Goal: Check status: Check status

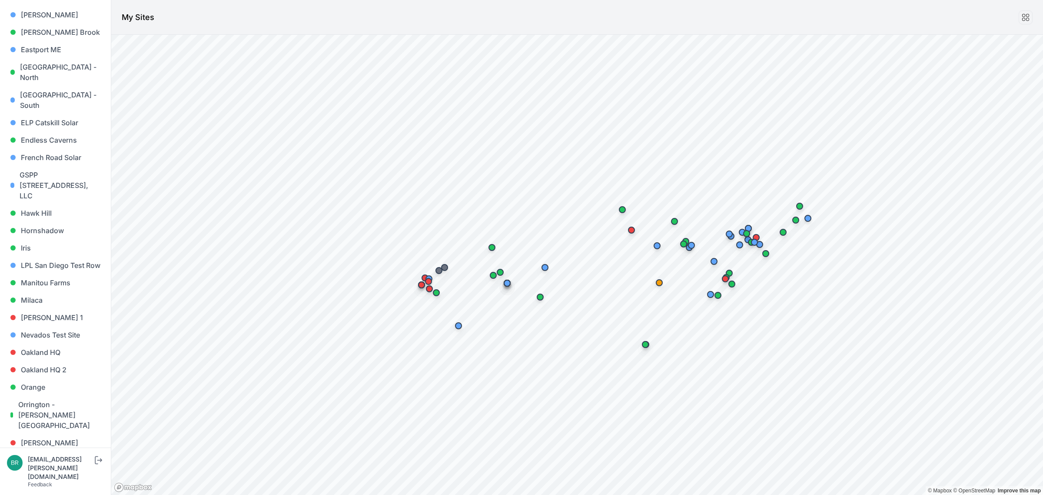
scroll to position [435, 0]
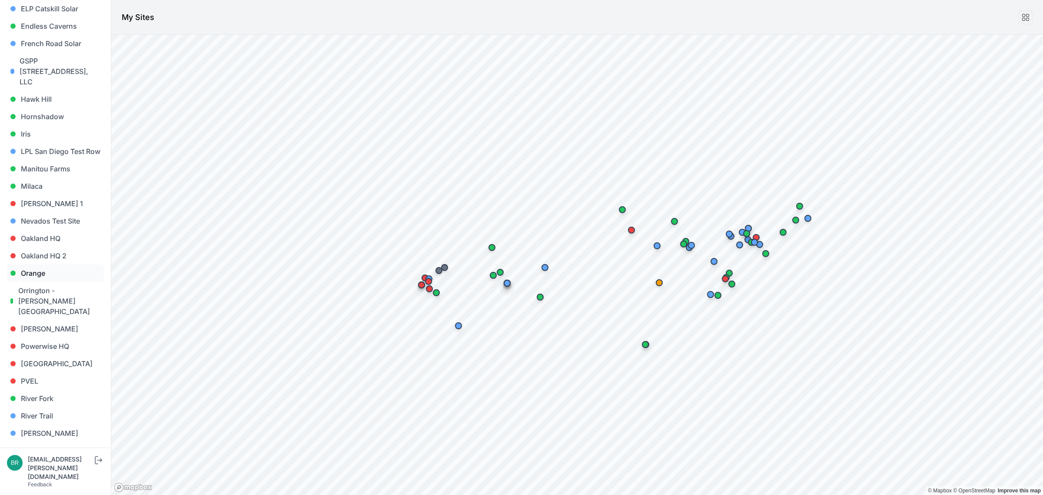
click at [57, 264] on link "Orange" at bounding box center [55, 272] width 97 height 17
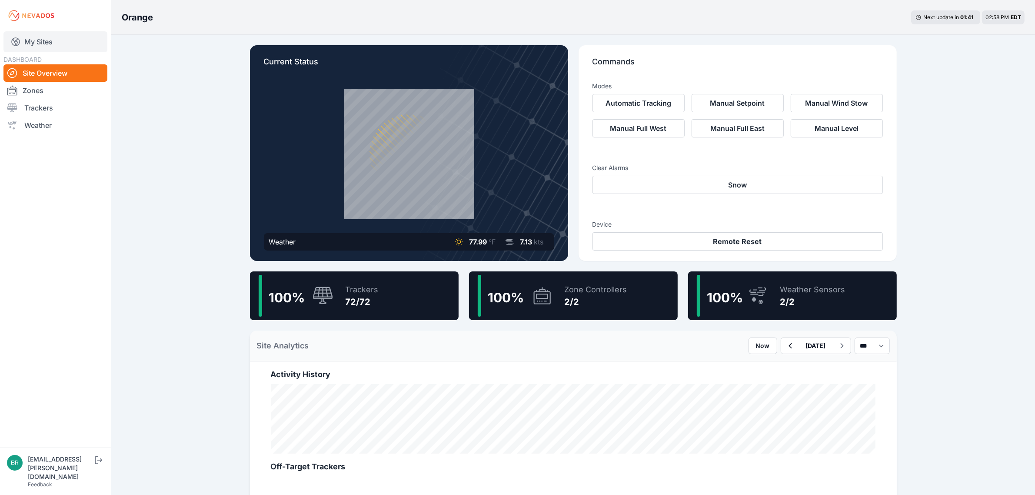
click at [63, 43] on link "My Sites" at bounding box center [55, 41] width 104 height 21
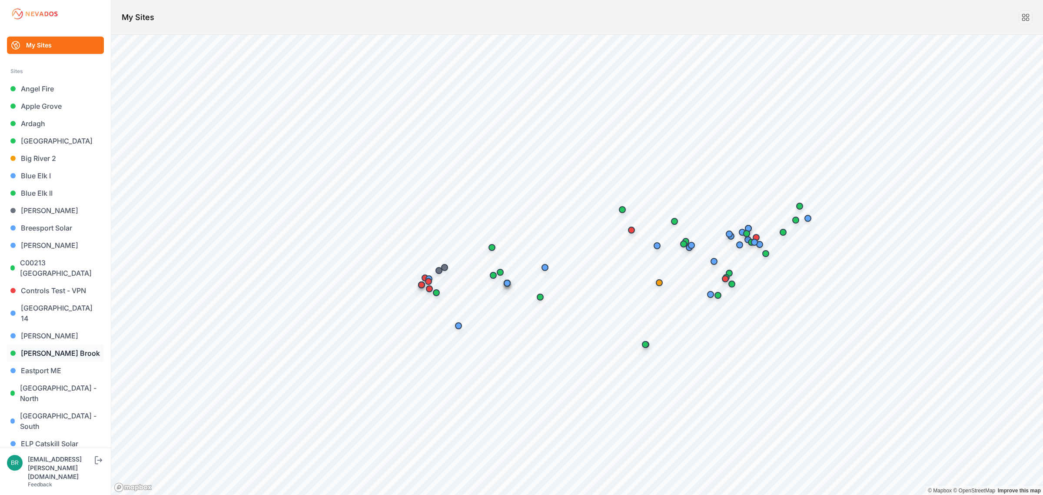
click at [64, 344] on link "[PERSON_NAME] Brook" at bounding box center [55, 352] width 97 height 17
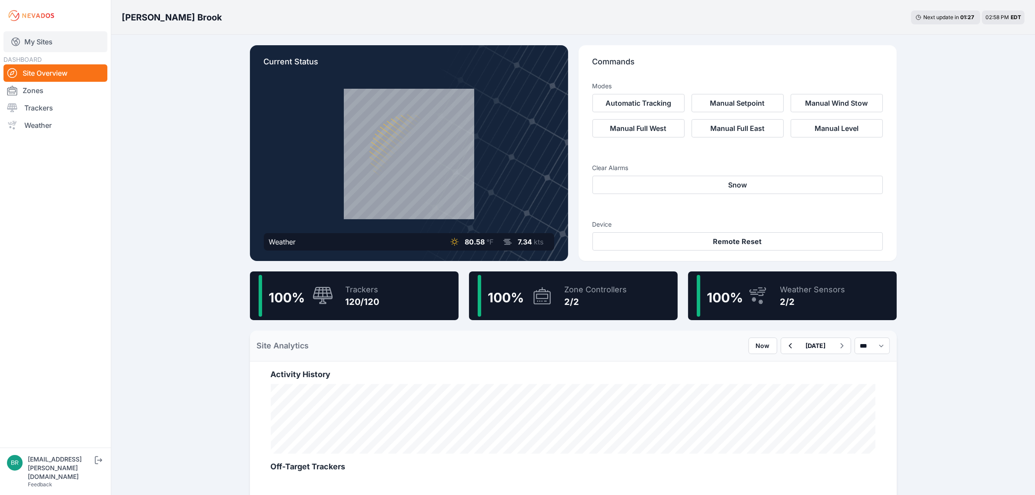
click at [67, 48] on link "My Sites" at bounding box center [55, 41] width 104 height 21
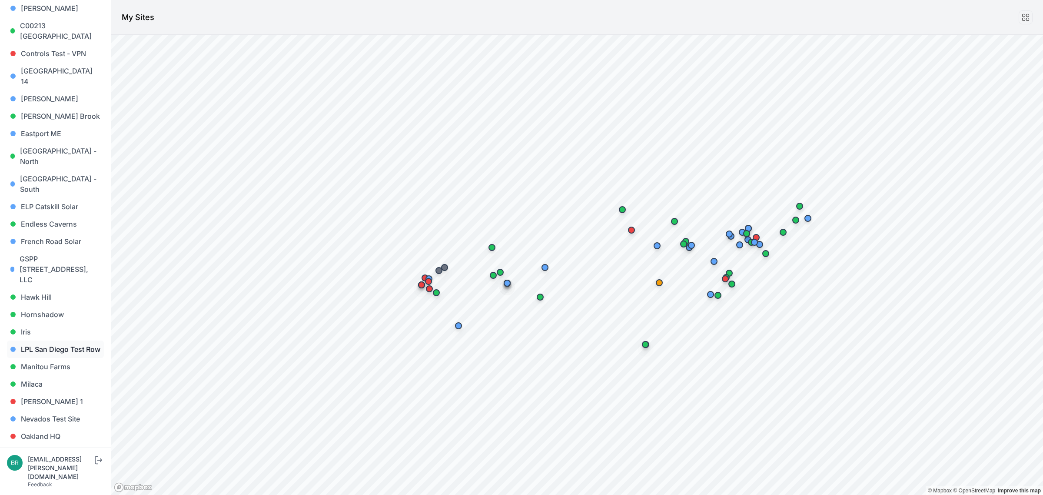
scroll to position [272, 0]
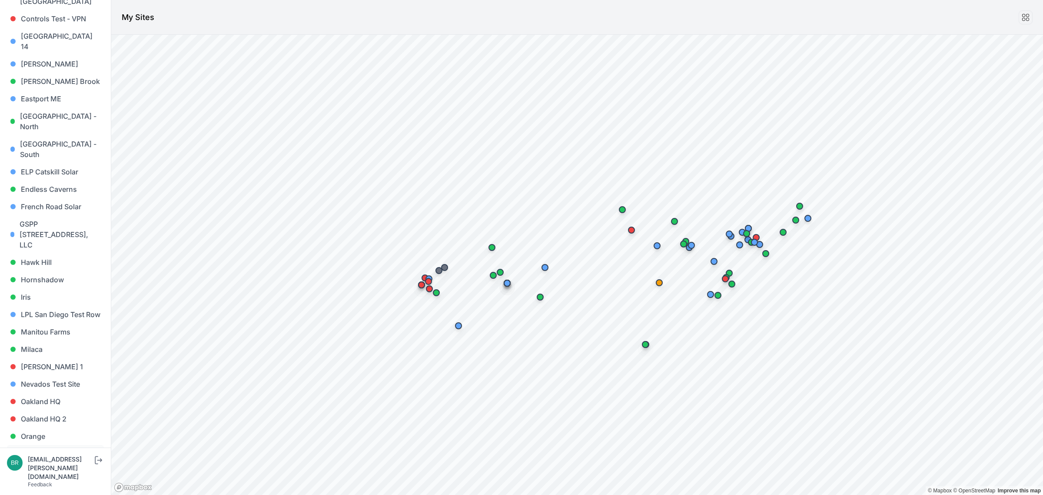
click at [51, 445] on link "Orrington - Brewer Lake" at bounding box center [55, 464] width 97 height 38
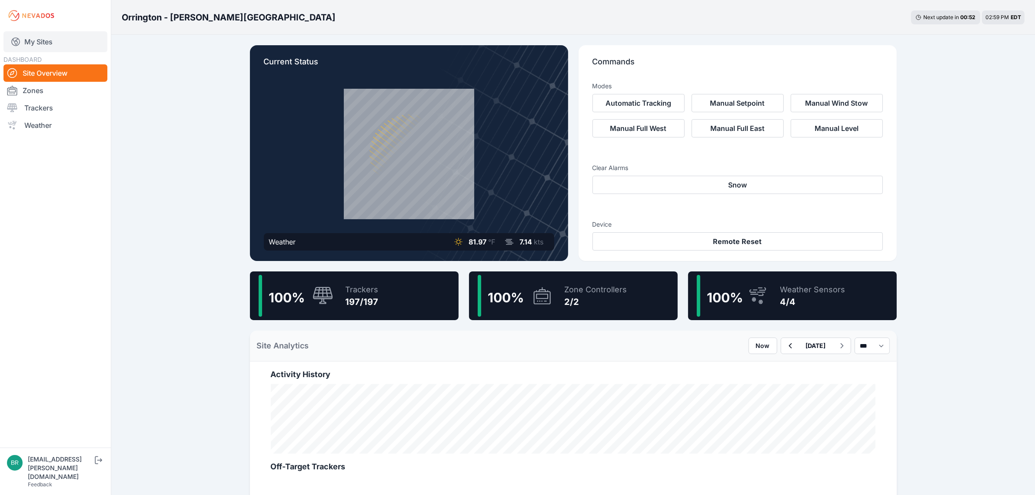
click at [70, 40] on link "My Sites" at bounding box center [55, 41] width 104 height 21
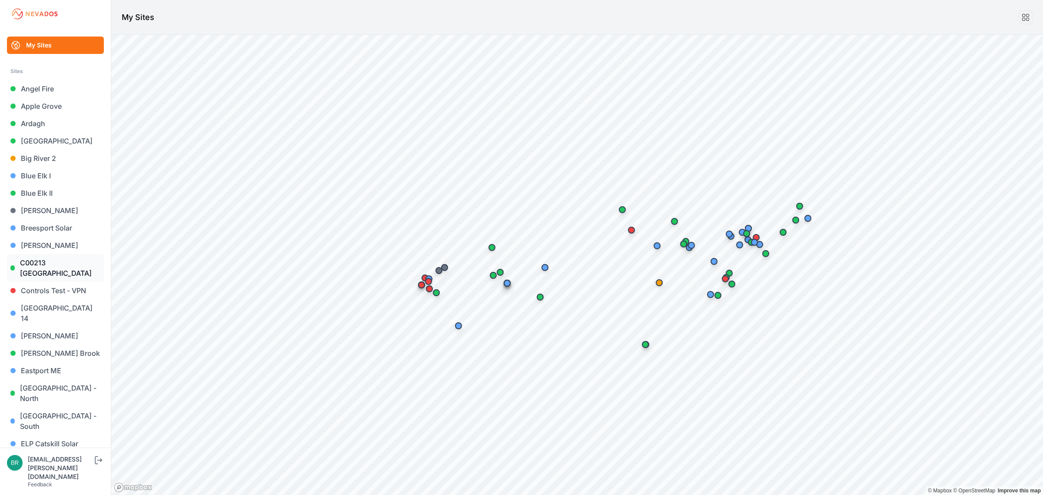
click at [49, 271] on link "C00213 ME Dayton South St" at bounding box center [55, 268] width 97 height 28
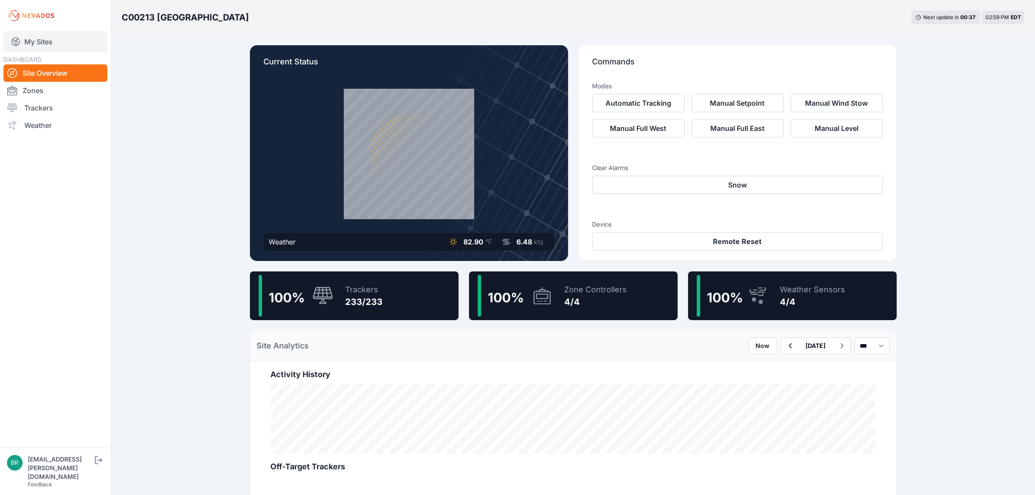
click at [55, 37] on link "My Sites" at bounding box center [55, 41] width 104 height 21
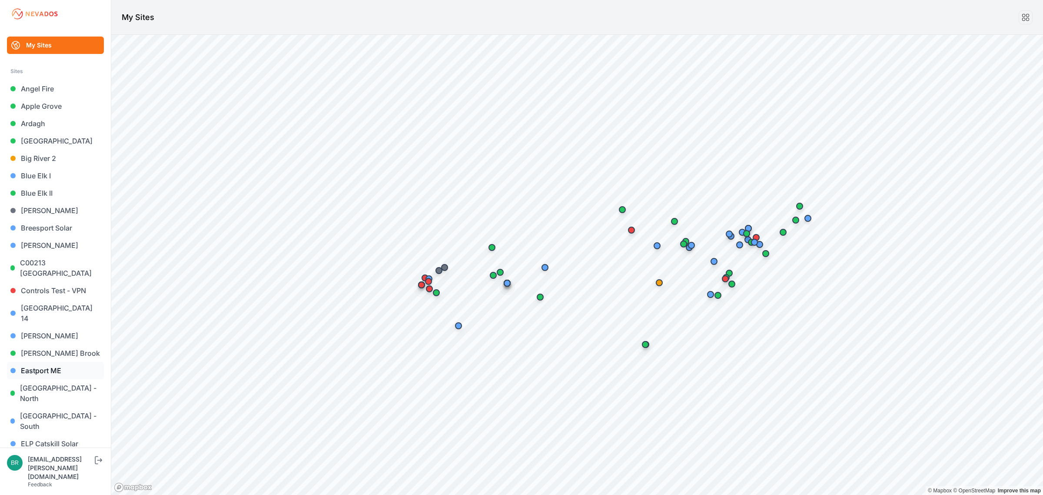
click at [51, 362] on link "Eastport ME" at bounding box center [55, 370] width 97 height 17
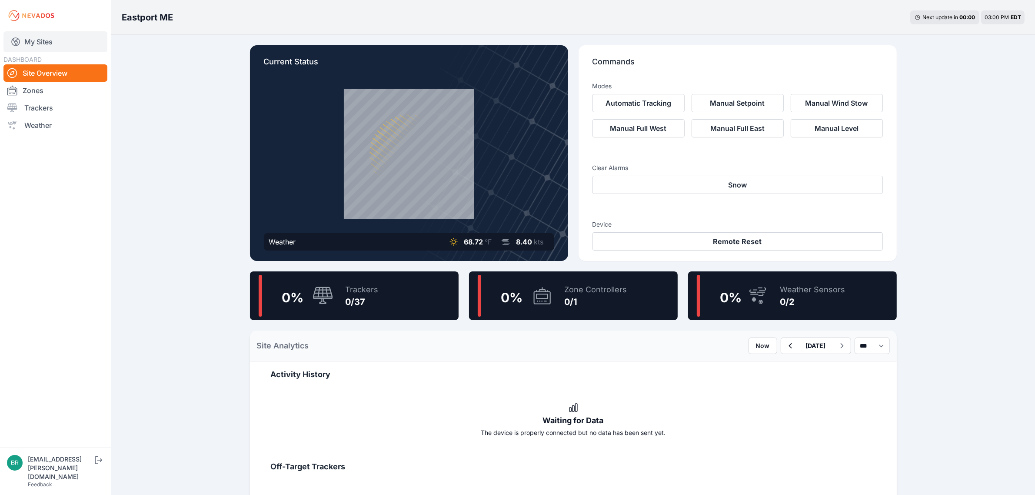
click at [86, 42] on link "My Sites" at bounding box center [55, 41] width 104 height 21
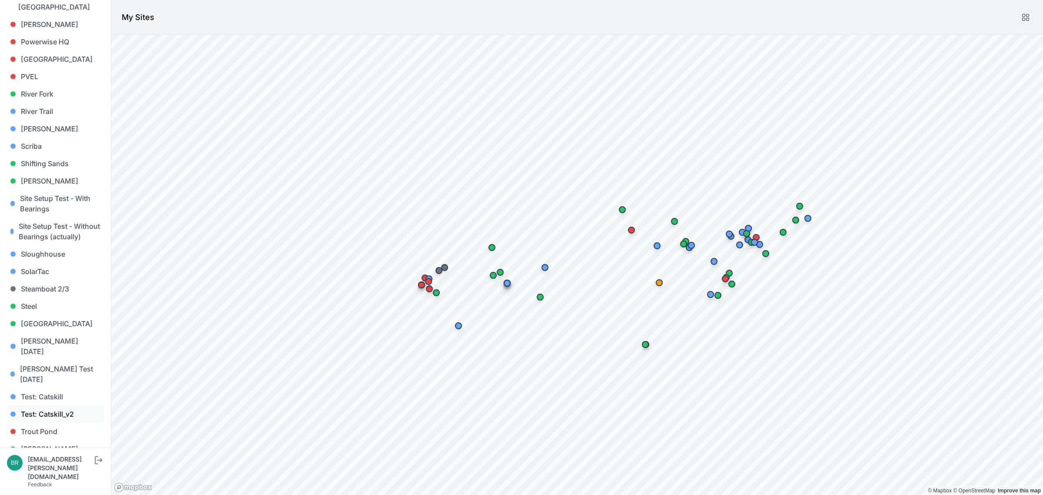
scroll to position [741, 0]
click at [44, 472] on link "[PERSON_NAME] [PERSON_NAME]" at bounding box center [55, 486] width 97 height 28
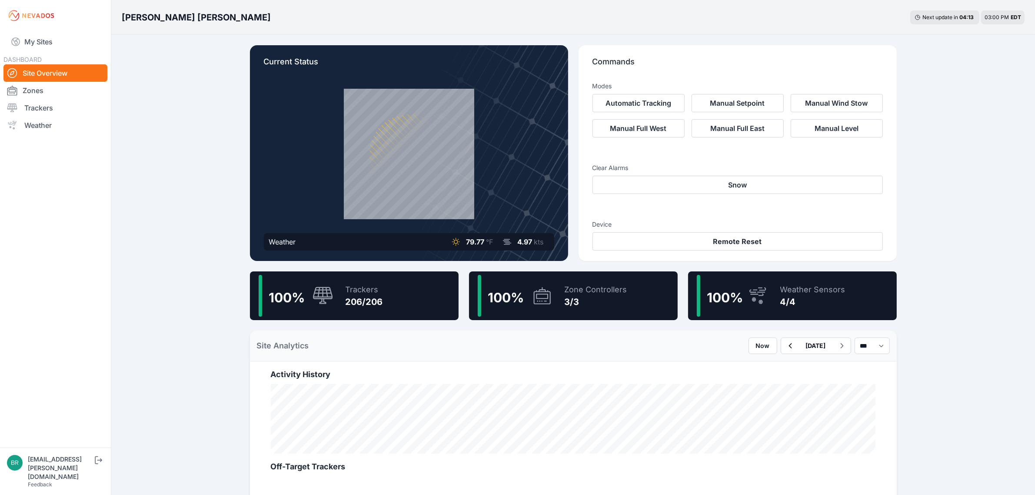
click at [369, 293] on div "Trackers" at bounding box center [364, 289] width 37 height 12
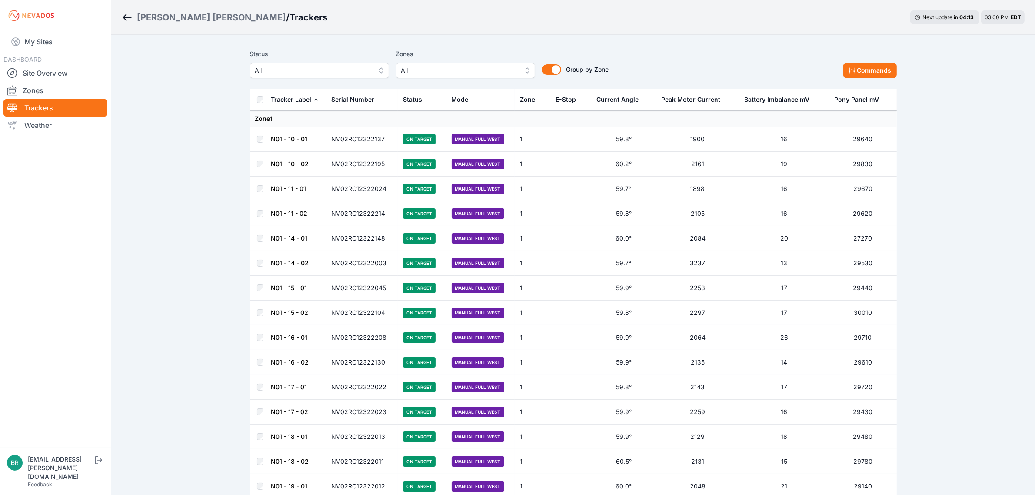
click at [326, 77] on button "All" at bounding box center [319, 71] width 139 height 16
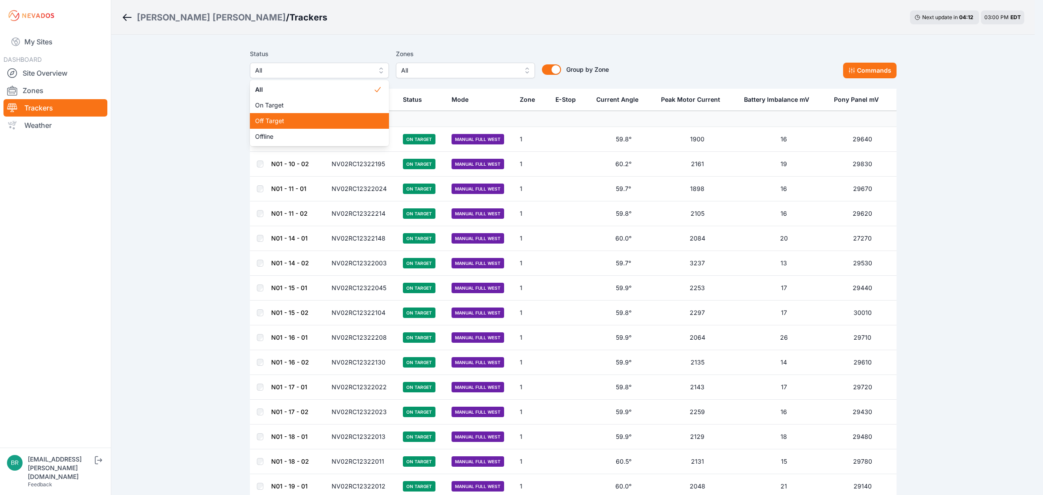
click at [296, 122] on span "Off Target" at bounding box center [314, 120] width 118 height 9
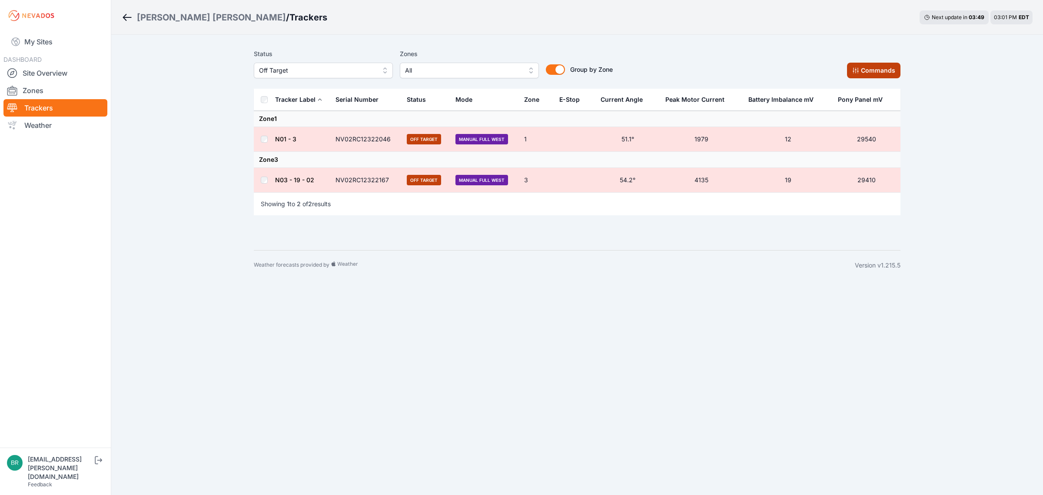
click at [866, 70] on button "Commands" at bounding box center [873, 71] width 53 height 16
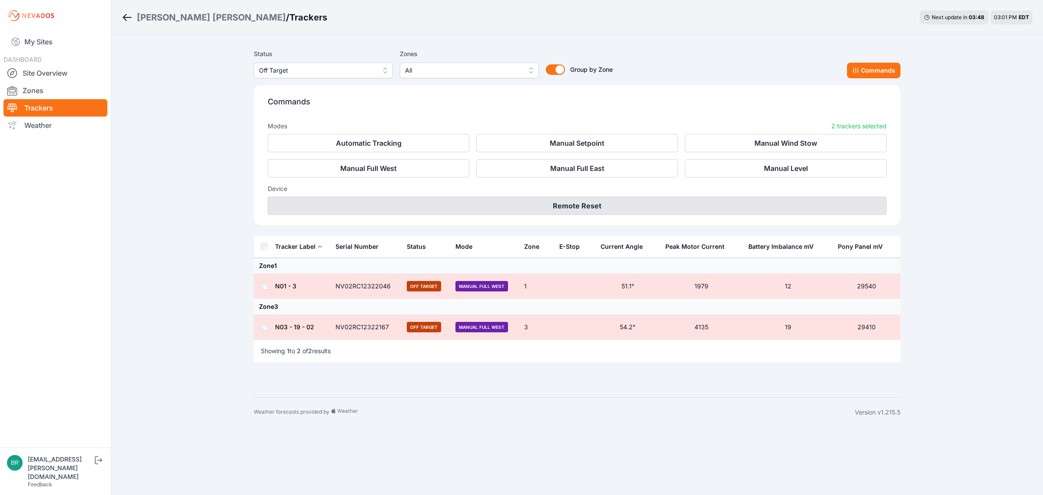
click at [644, 209] on button "Remote Reset" at bounding box center [577, 205] width 619 height 18
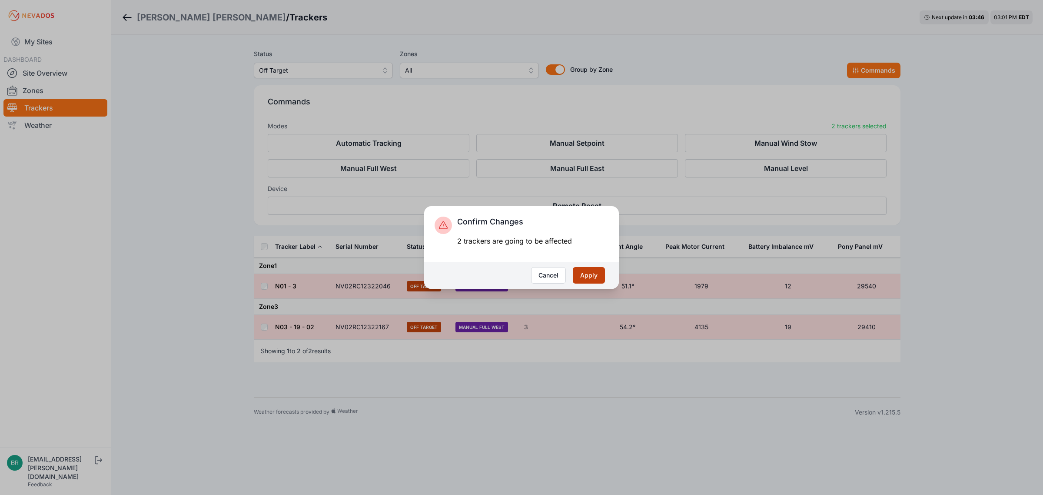
click at [597, 281] on button "Apply" at bounding box center [589, 275] width 32 height 17
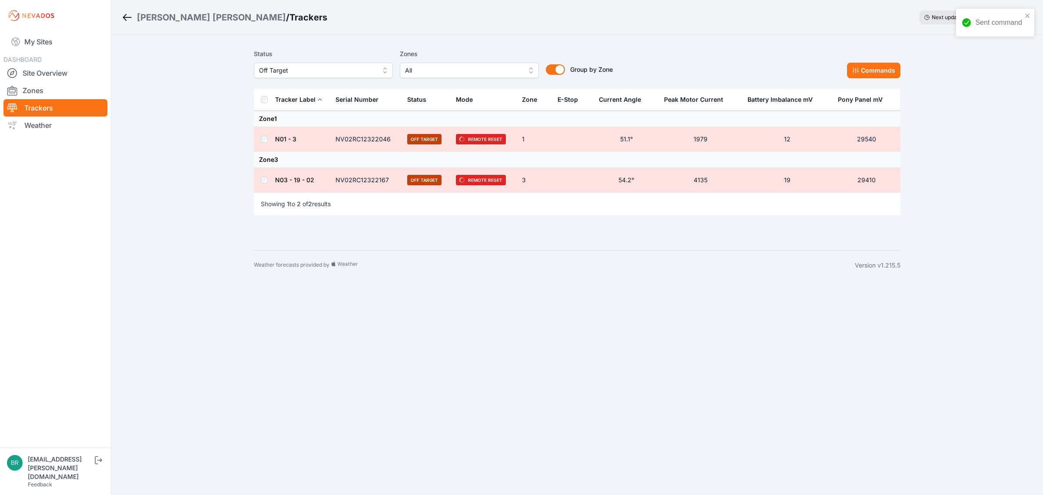
click at [170, 18] on div "[PERSON_NAME] [PERSON_NAME]" at bounding box center [211, 17] width 149 height 12
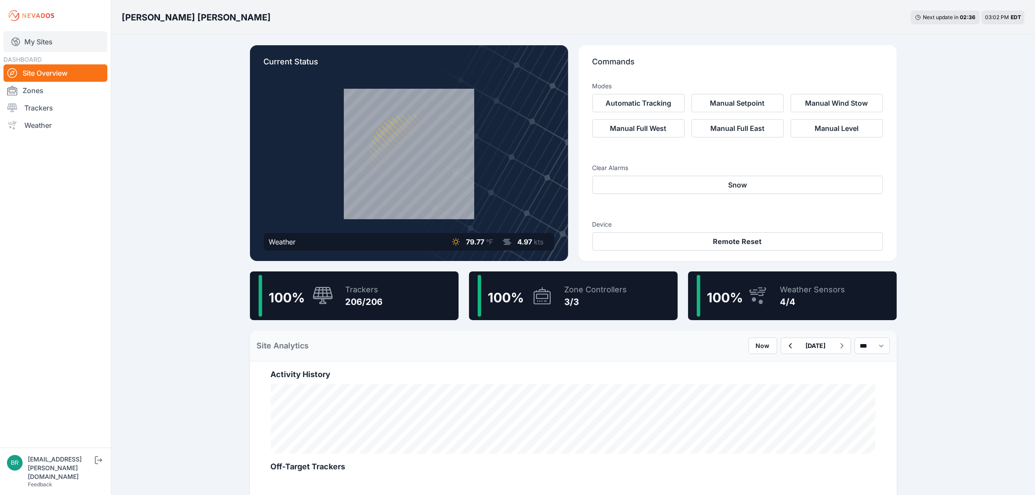
click at [53, 41] on link "My Sites" at bounding box center [55, 41] width 104 height 21
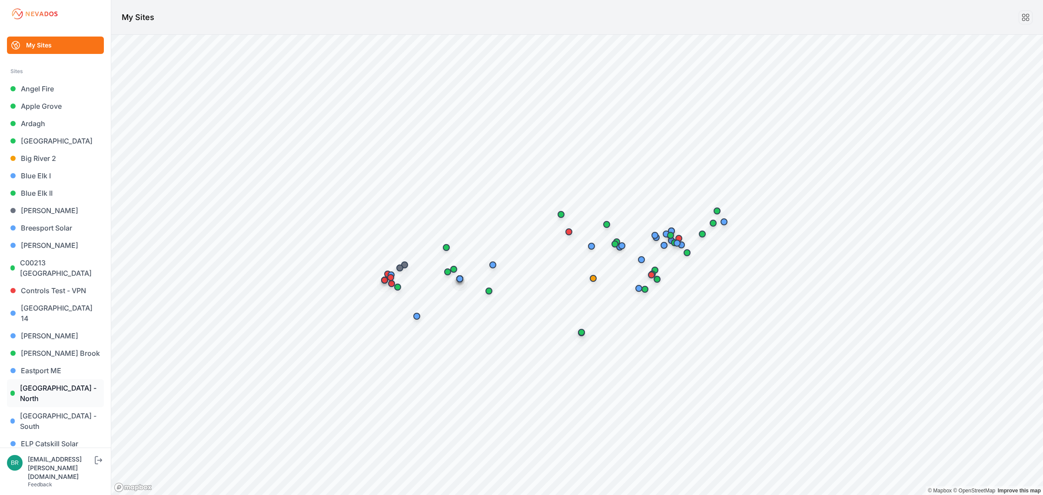
click at [68, 379] on link "[GEOGRAPHIC_DATA] - North" at bounding box center [55, 393] width 97 height 28
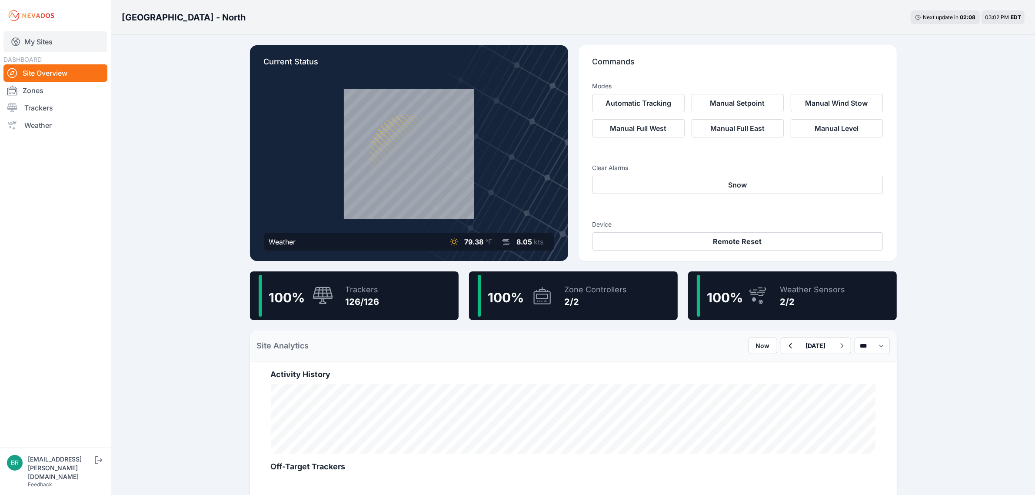
click at [38, 40] on link "My Sites" at bounding box center [55, 41] width 104 height 21
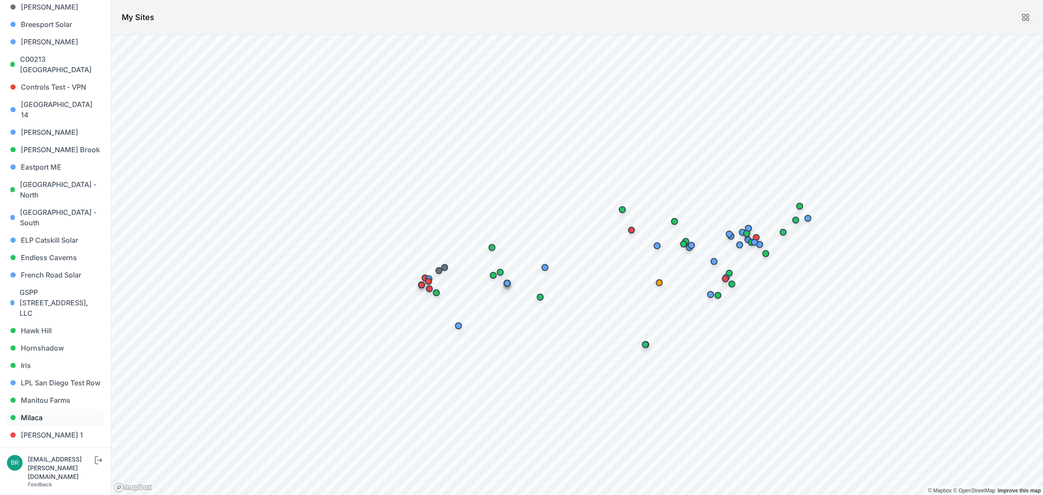
scroll to position [272, 0]
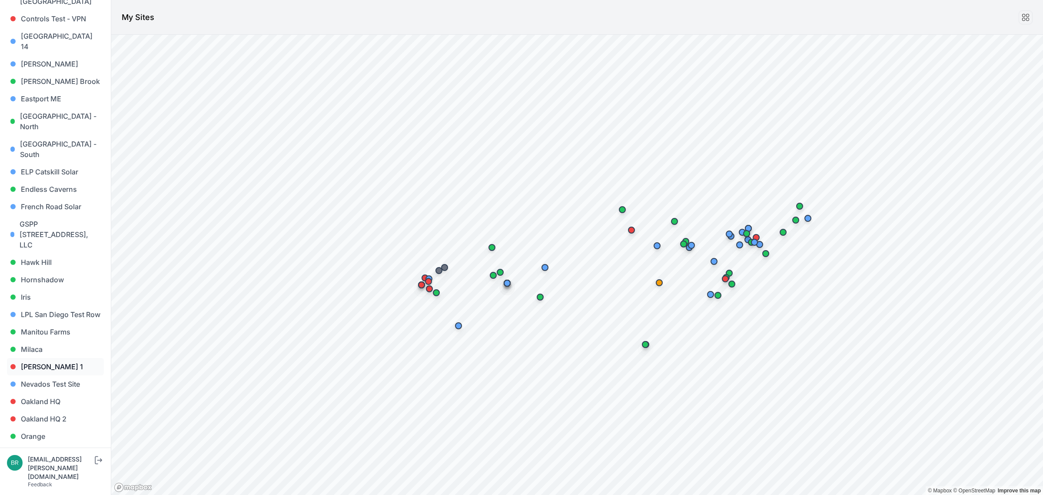
click at [62, 358] on link "[PERSON_NAME] 1" at bounding box center [55, 366] width 97 height 17
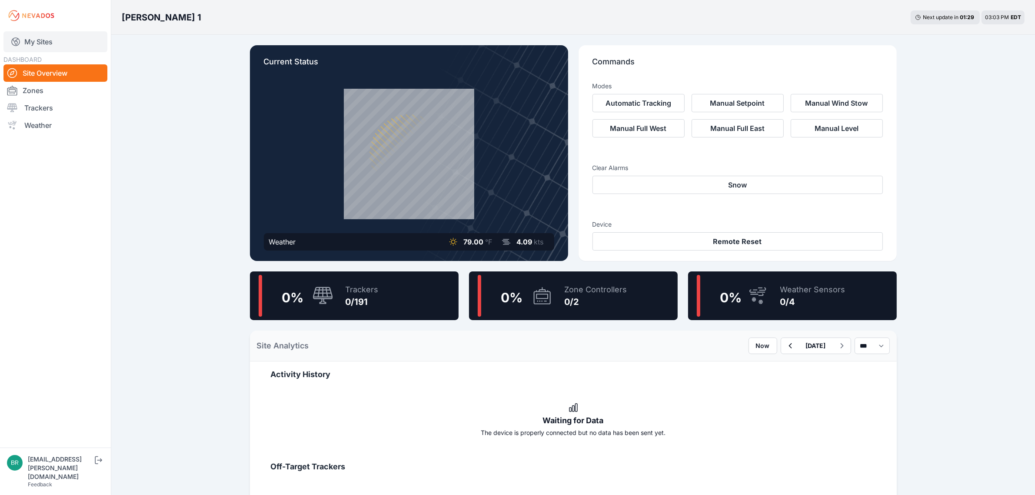
click at [51, 35] on link "My Sites" at bounding box center [55, 41] width 104 height 21
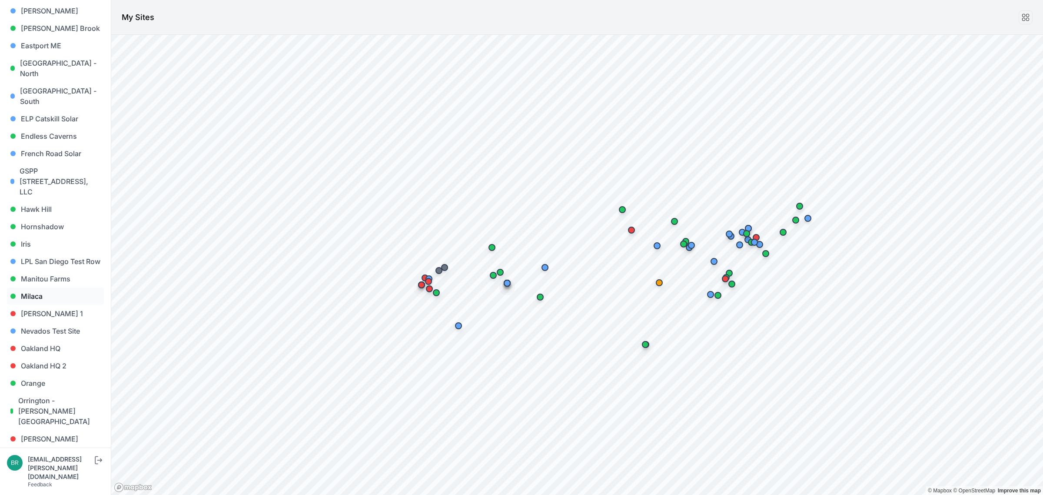
scroll to position [326, 0]
click at [48, 199] on link "Hawk Hill" at bounding box center [55, 207] width 97 height 17
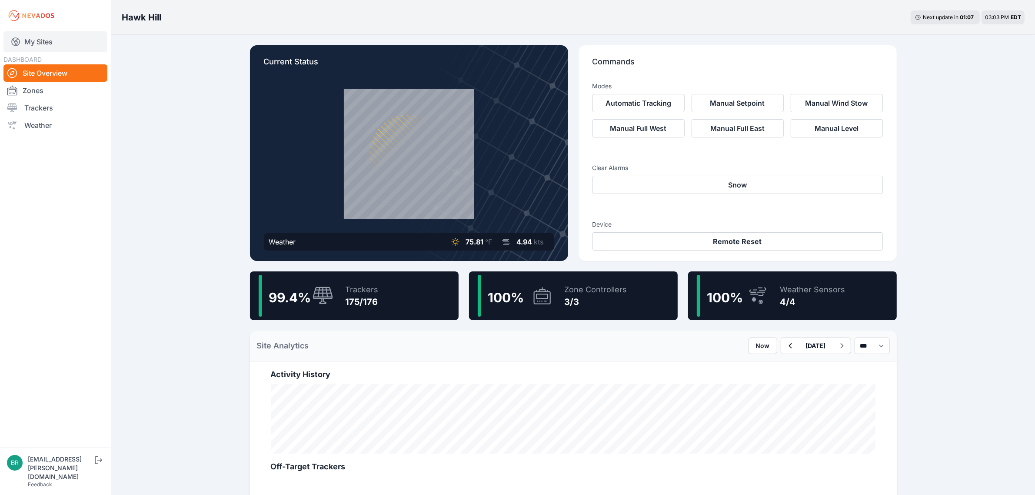
click at [64, 38] on link "My Sites" at bounding box center [55, 41] width 104 height 21
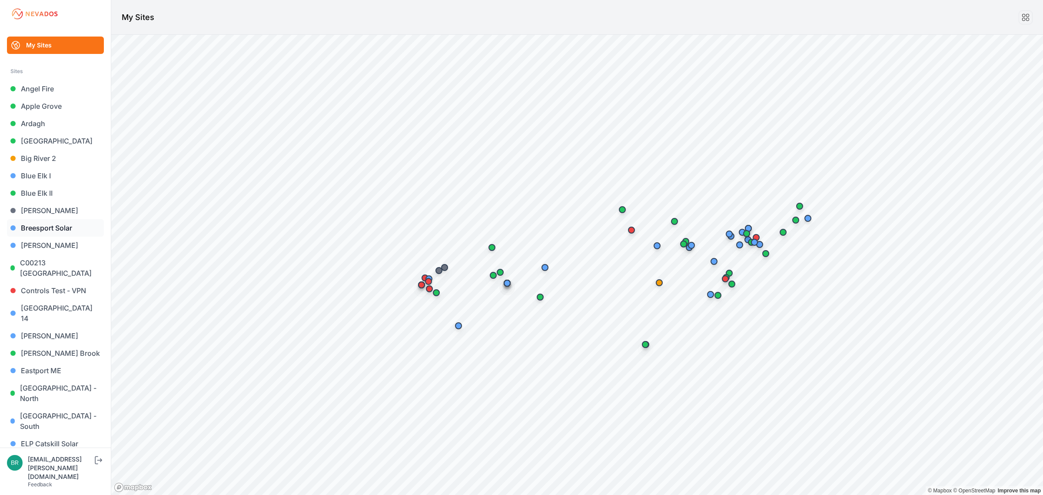
click at [34, 229] on link "Breesport Solar" at bounding box center [55, 227] width 97 height 17
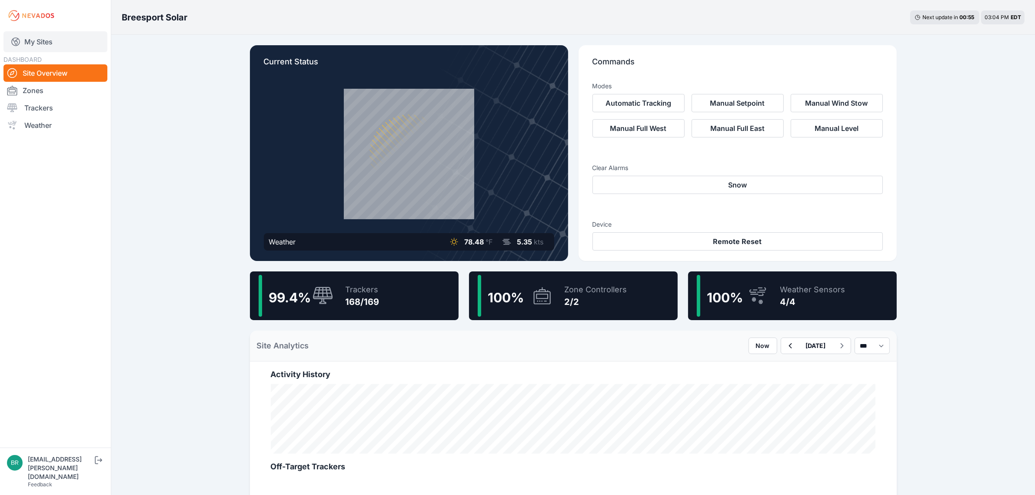
click at [57, 40] on link "My Sites" at bounding box center [55, 41] width 104 height 21
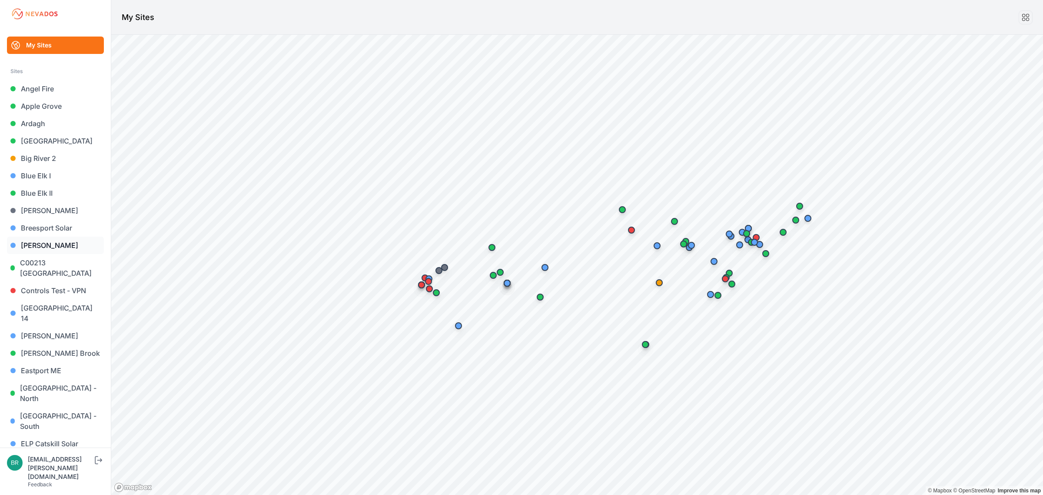
click at [46, 245] on link "Byron" at bounding box center [55, 244] width 97 height 17
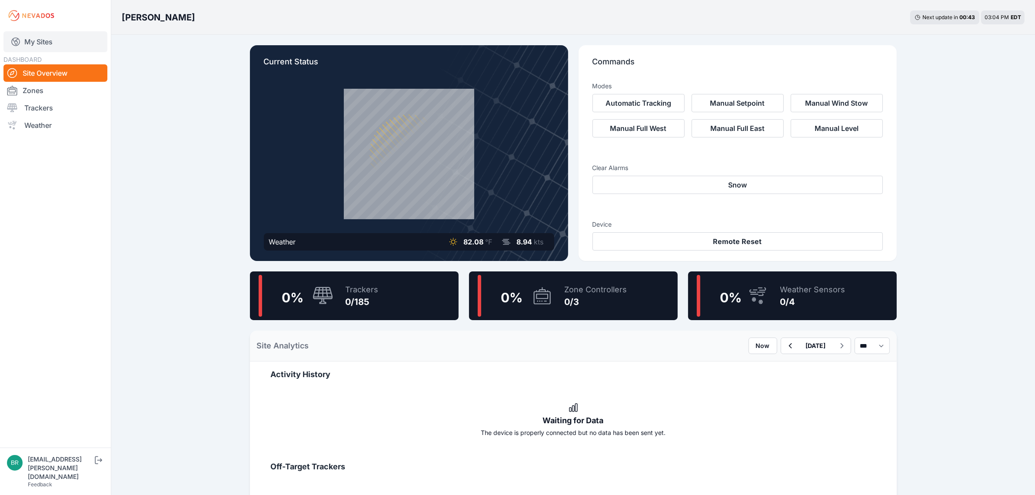
click at [74, 42] on link "My Sites" at bounding box center [55, 41] width 104 height 21
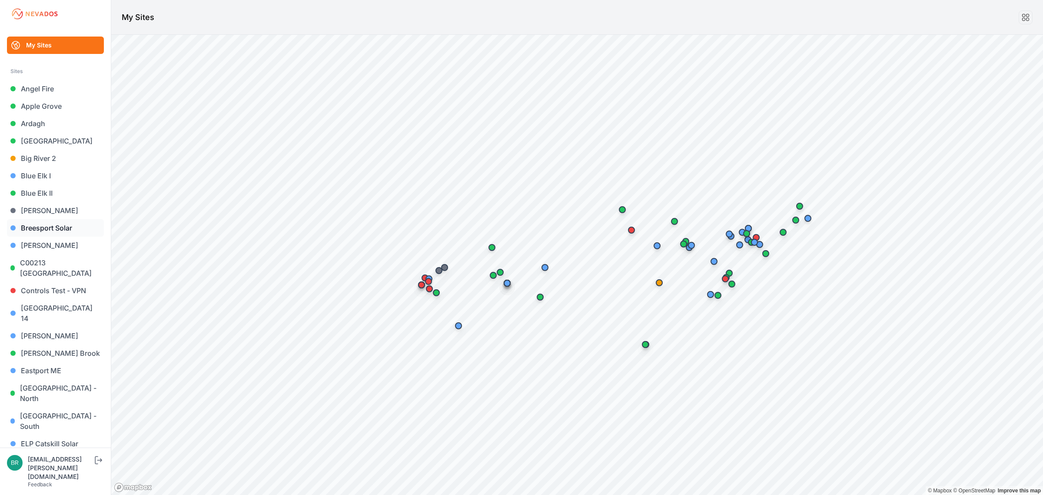
click at [52, 227] on link "Breesport Solar" at bounding box center [55, 227] width 97 height 17
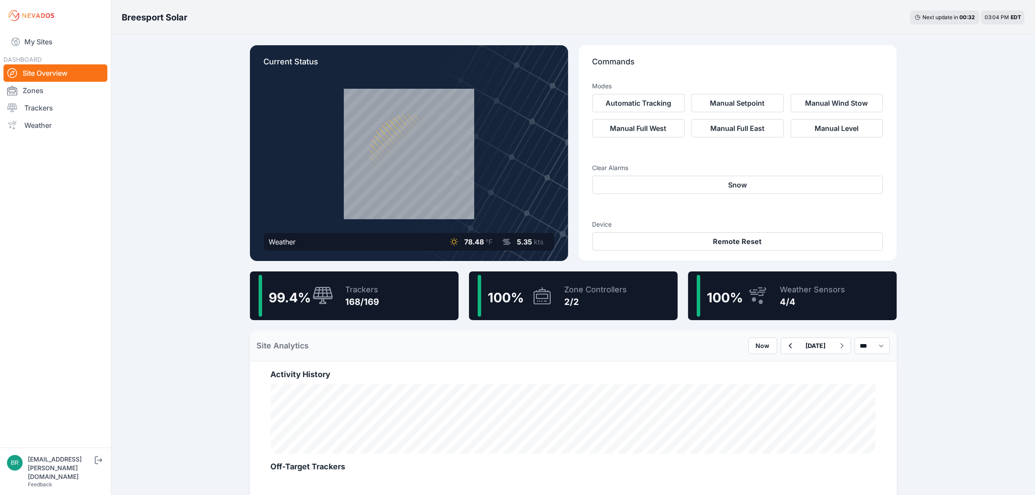
click at [327, 293] on icon at bounding box center [323, 294] width 20 height 17
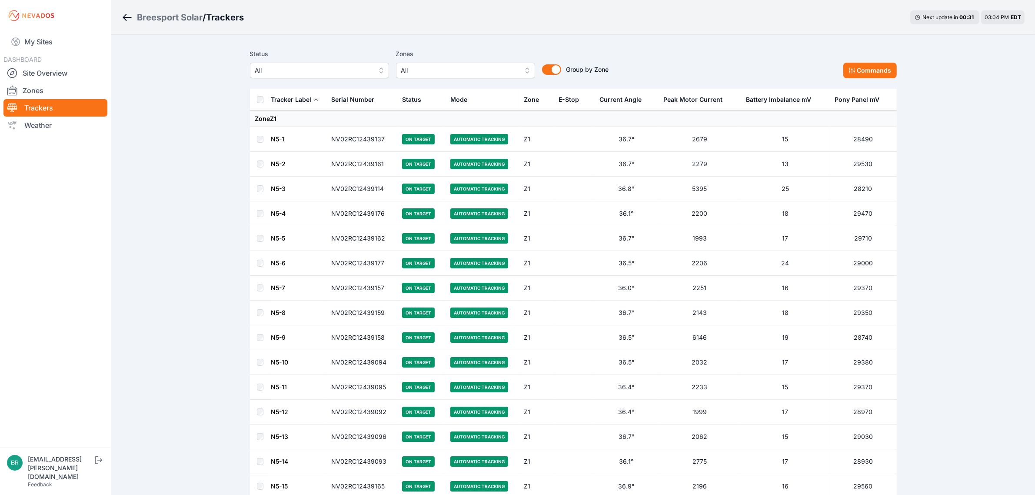
click at [299, 70] on span "All" at bounding box center [313, 70] width 116 height 10
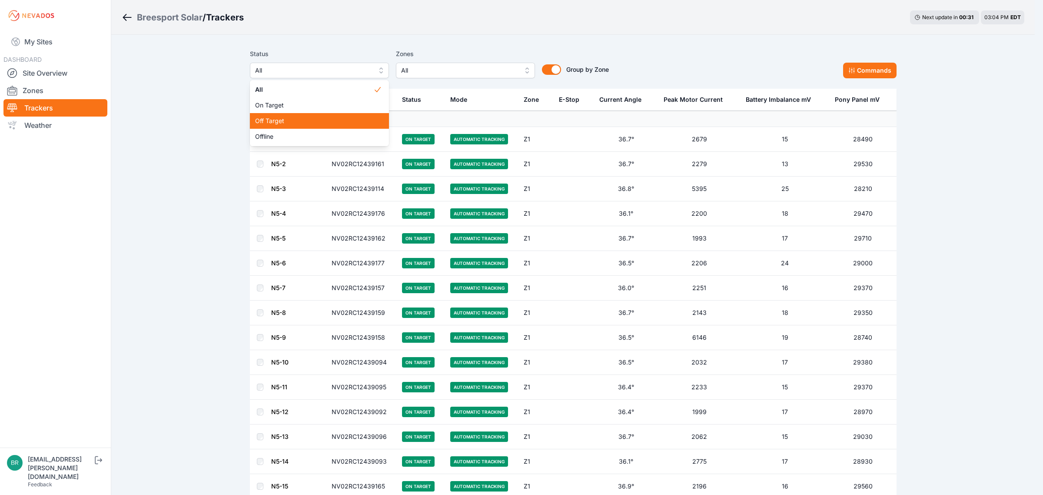
click at [286, 122] on span "Off Target" at bounding box center [314, 120] width 118 height 9
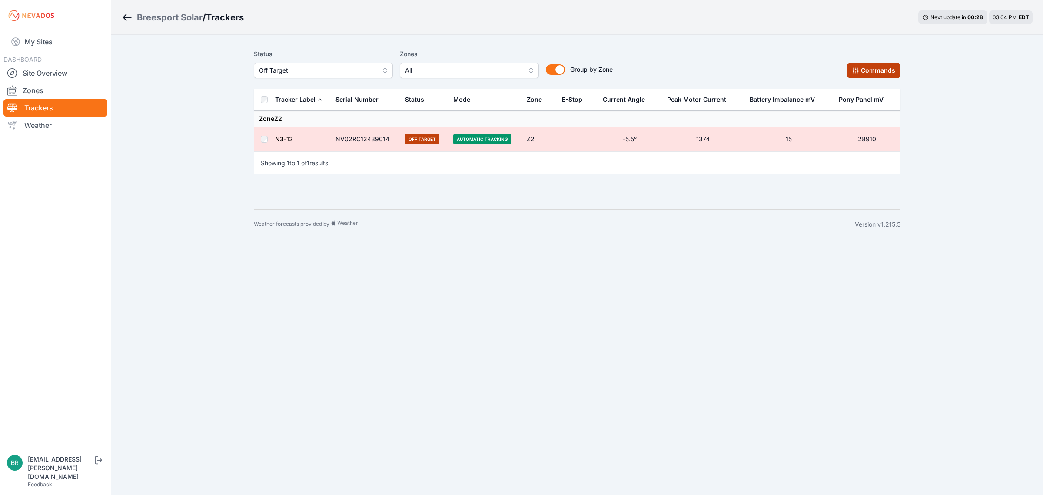
click at [875, 66] on button "Commands" at bounding box center [873, 71] width 53 height 16
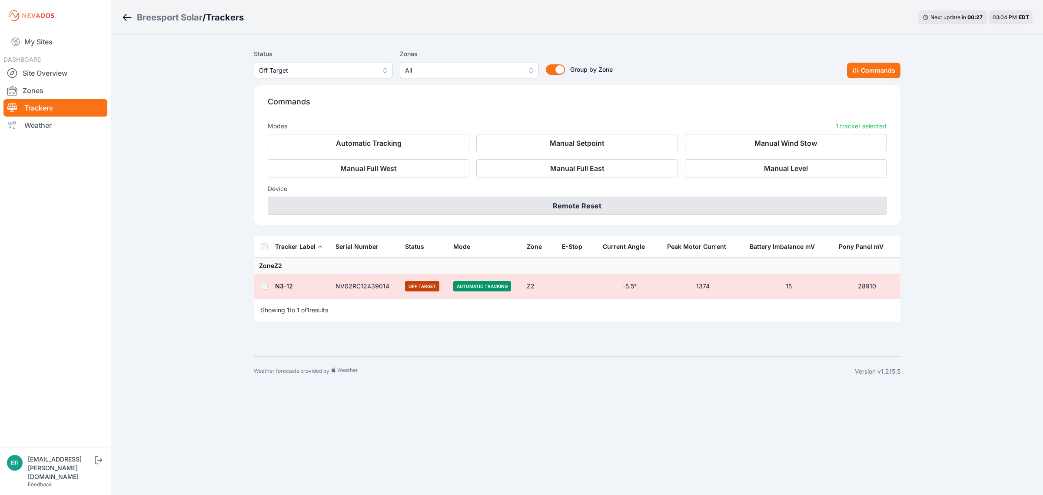
click at [548, 203] on button "Remote Reset" at bounding box center [577, 205] width 619 height 18
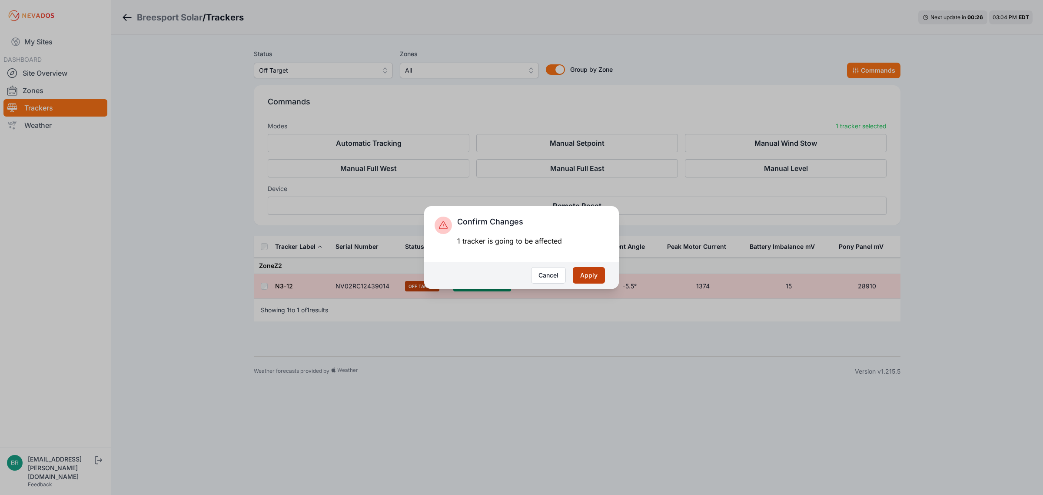
click at [602, 277] on button "Apply" at bounding box center [589, 275] width 32 height 17
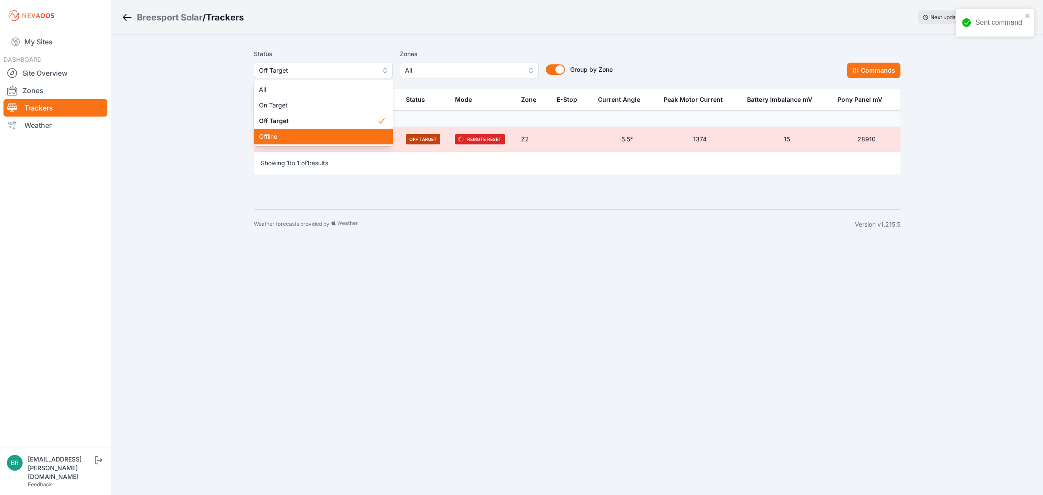
click at [272, 141] on div "Offline" at bounding box center [323, 137] width 139 height 16
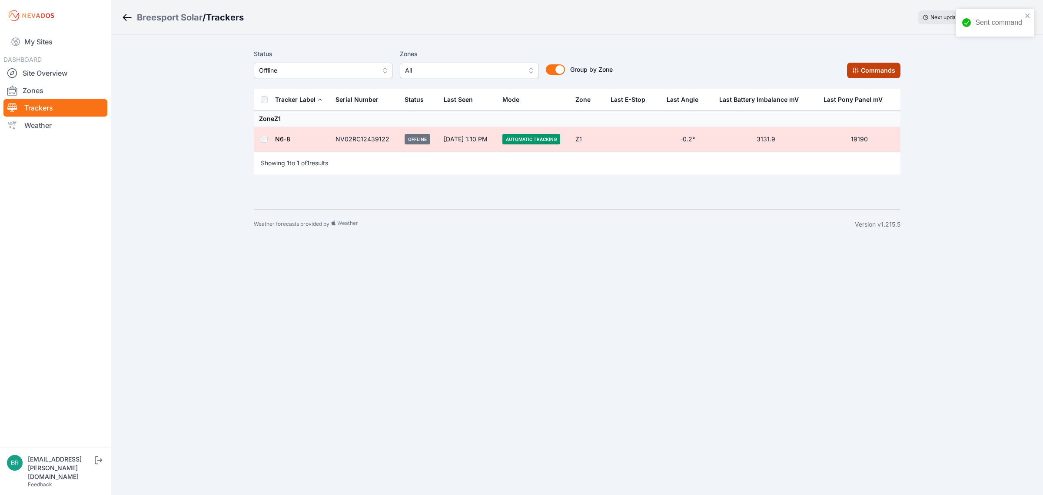
click at [882, 68] on button "Commands" at bounding box center [873, 71] width 53 height 16
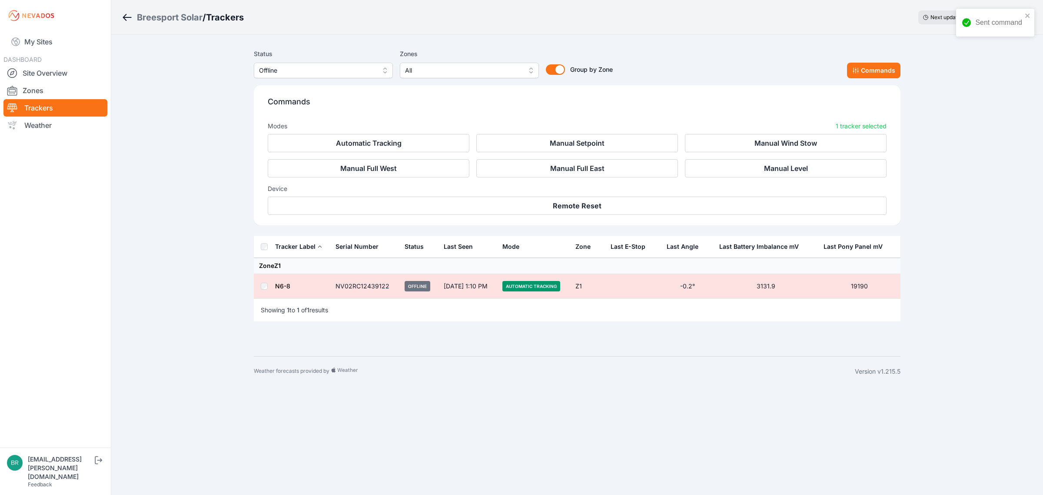
click at [569, 217] on div "Commands Modes 1 tracker selected Automatic Tracking Manual Setpoint Manual Win…" at bounding box center [577, 155] width 647 height 140
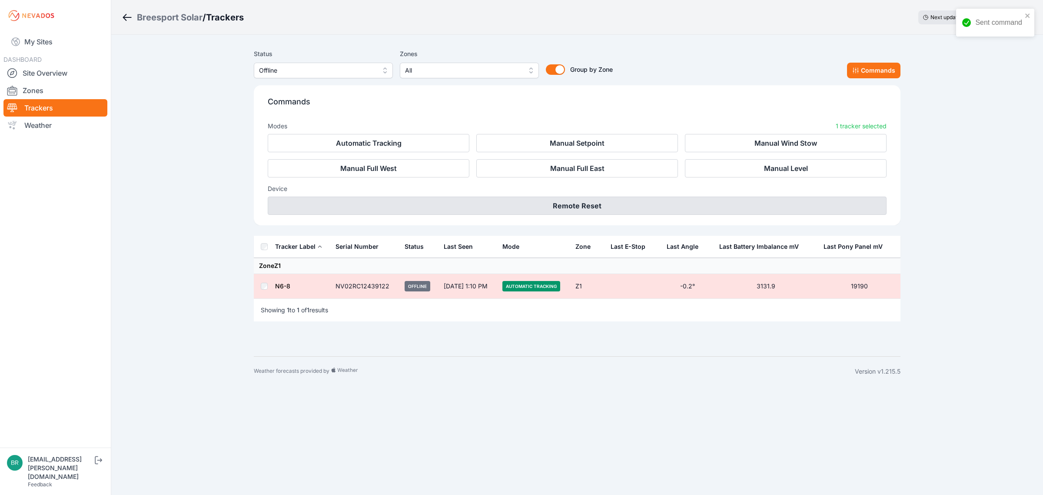
click at [572, 209] on button "Remote Reset" at bounding box center [577, 205] width 619 height 18
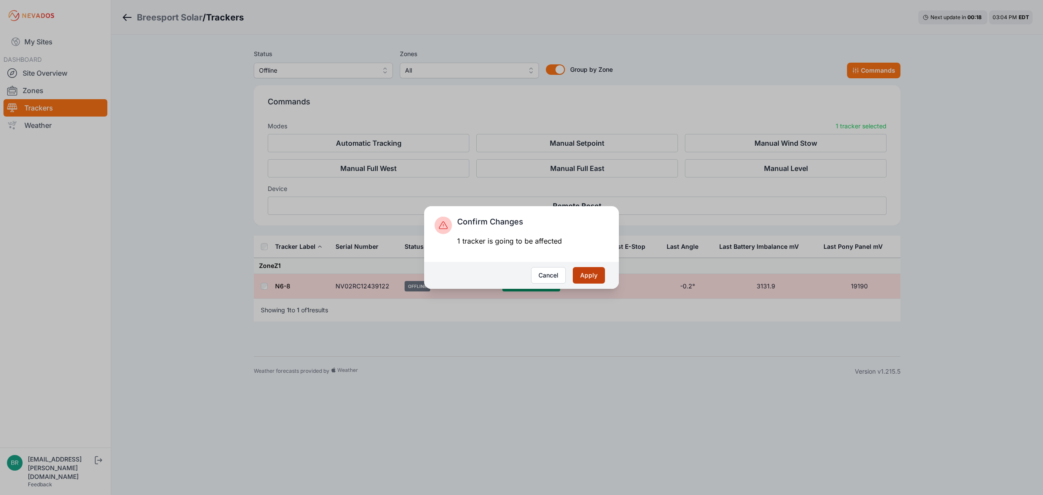
click at [596, 278] on button "Apply" at bounding box center [589, 275] width 32 height 17
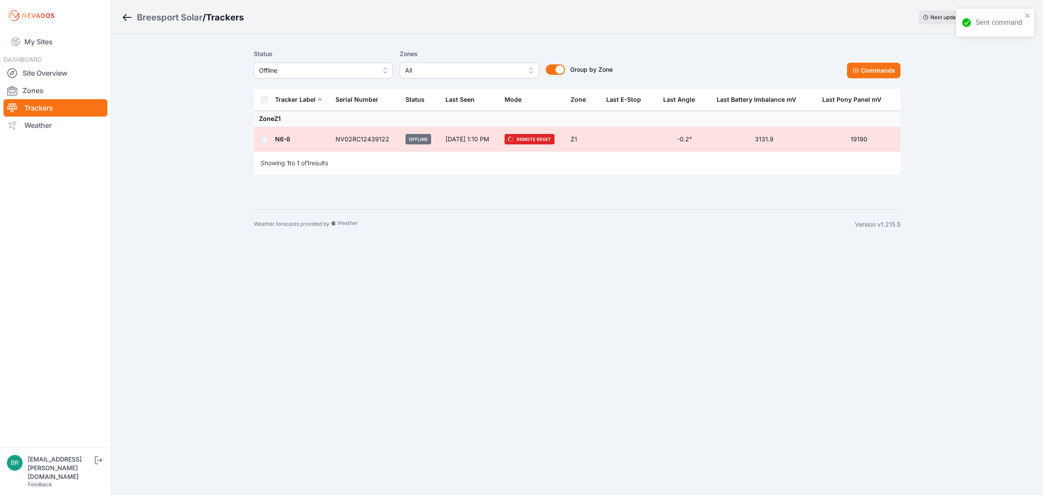
click at [65, 43] on link "My Sites" at bounding box center [55, 41] width 104 height 21
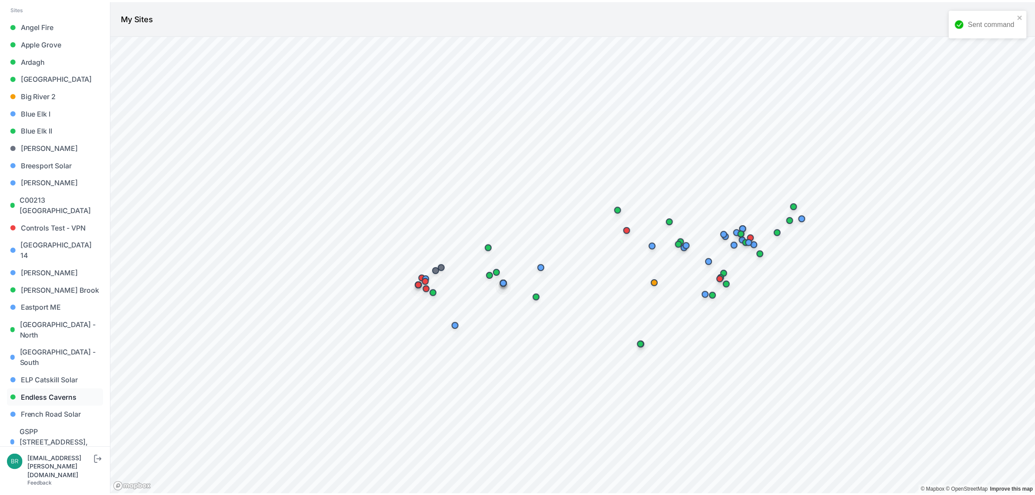
scroll to position [163, 0]
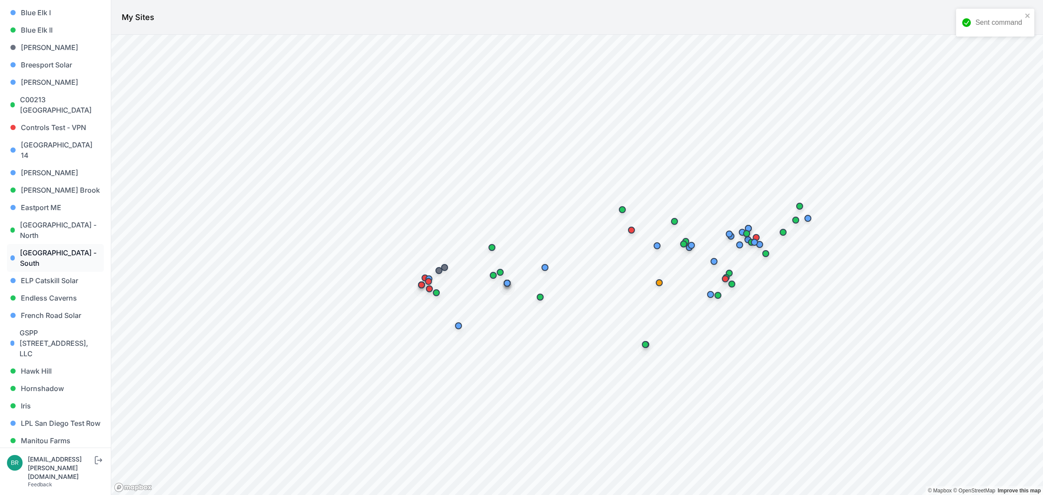
click at [67, 244] on link "[GEOGRAPHIC_DATA] - South" at bounding box center [55, 258] width 97 height 28
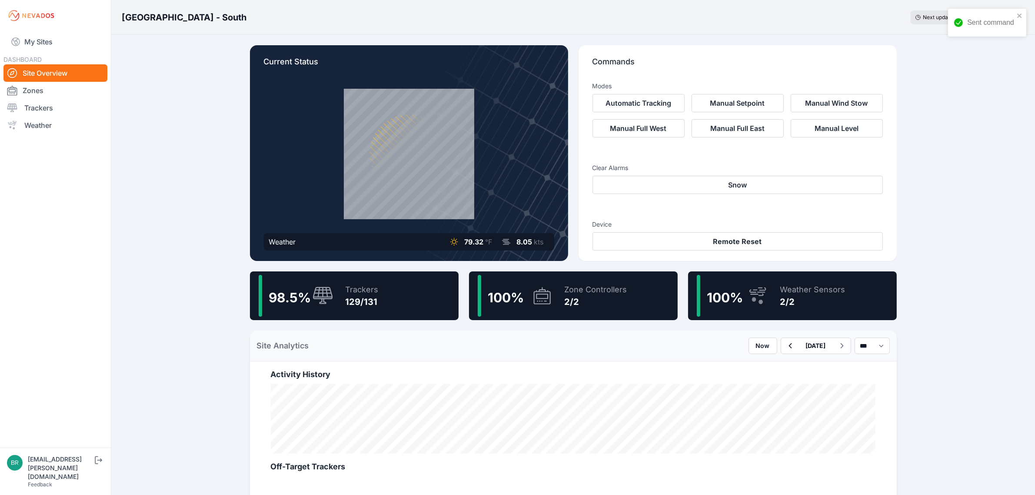
click at [319, 303] on icon at bounding box center [323, 295] width 21 height 19
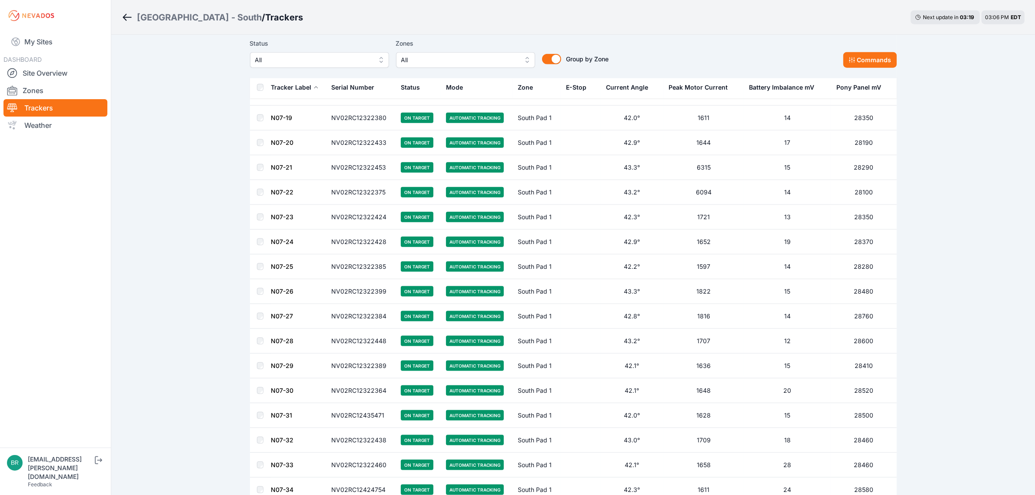
scroll to position [1299, 0]
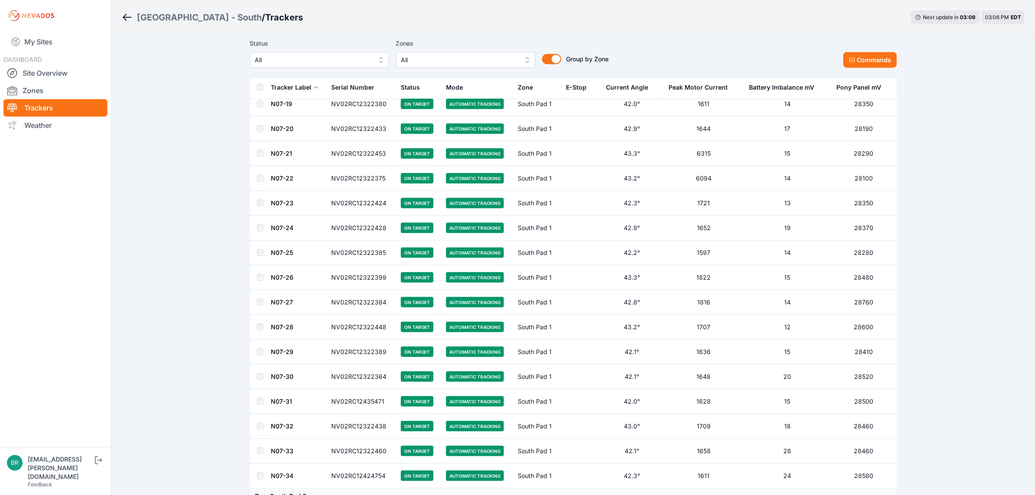
click at [327, 60] on span "All" at bounding box center [313, 60] width 116 height 10
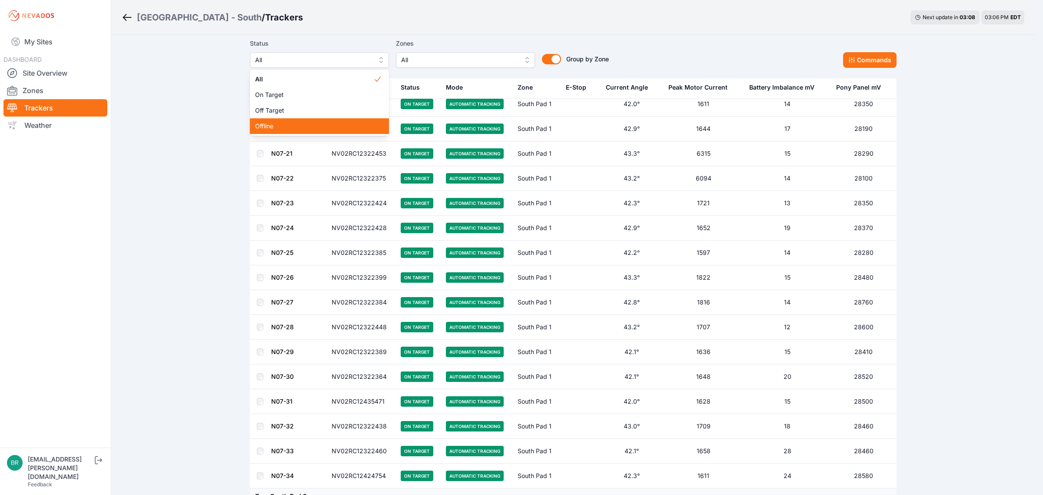
click at [331, 123] on span "Offline" at bounding box center [314, 126] width 118 height 9
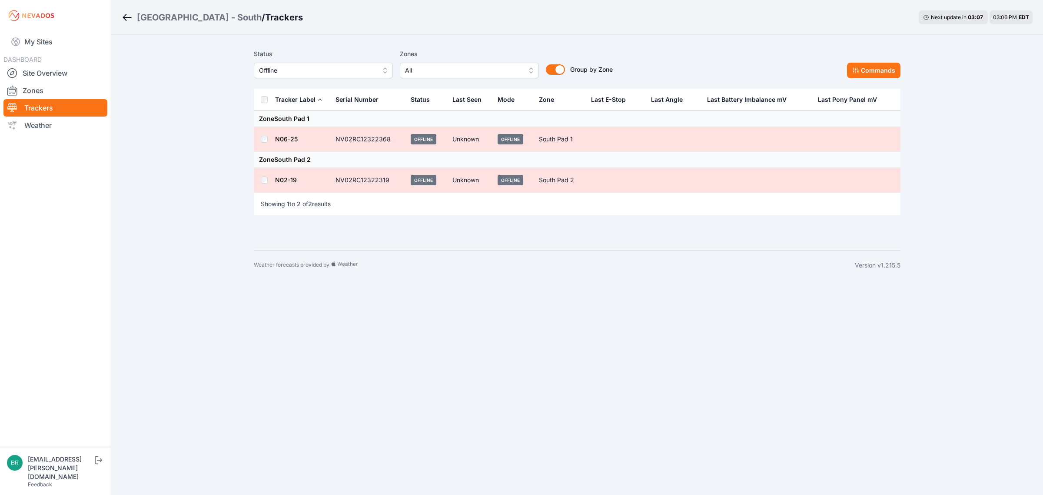
click at [349, 67] on span "Offline" at bounding box center [317, 70] width 116 height 10
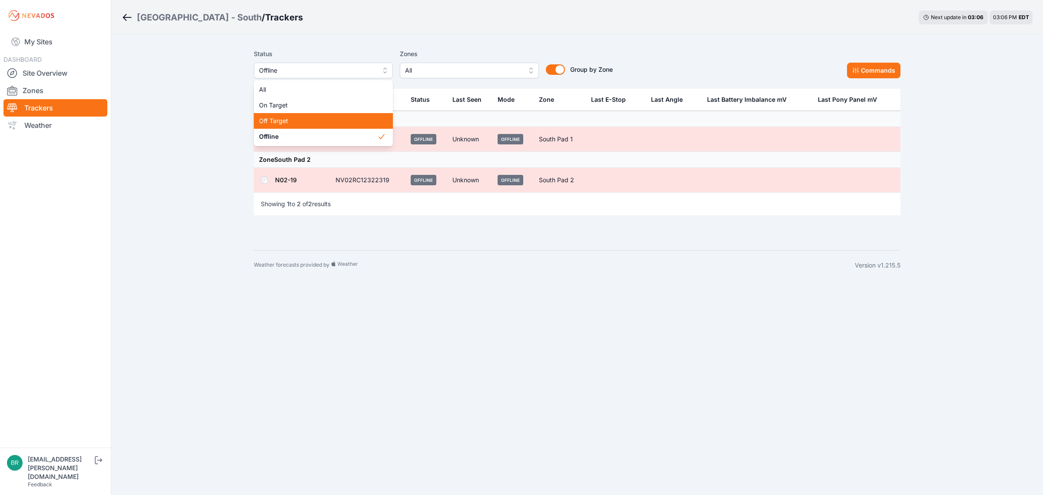
click at [326, 113] on div "Off Target" at bounding box center [323, 121] width 139 height 16
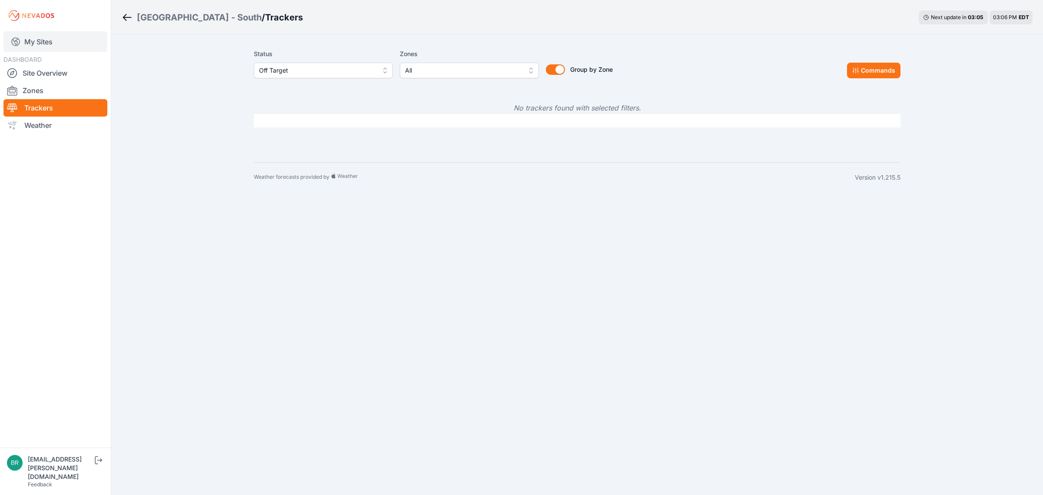
click at [55, 42] on link "My Sites" at bounding box center [55, 41] width 104 height 21
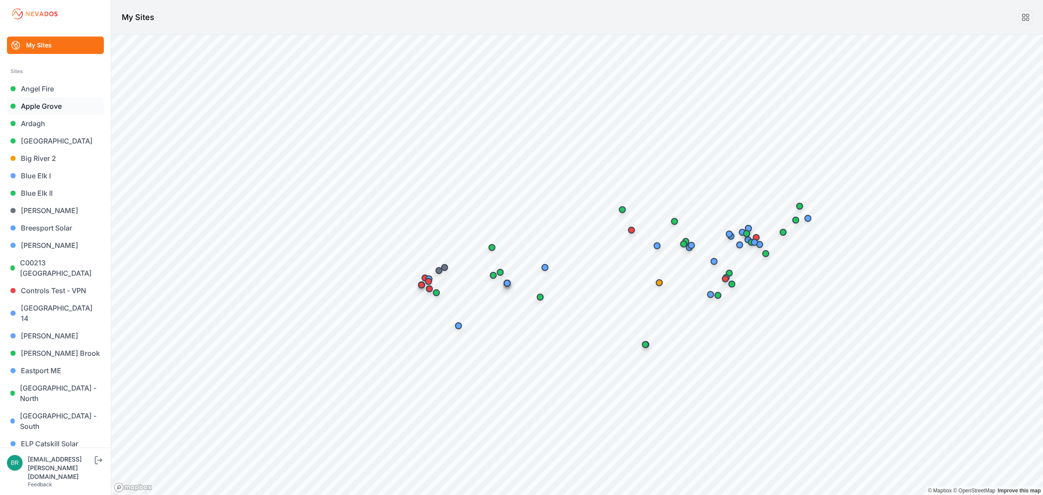
click at [35, 108] on link "Apple Grove" at bounding box center [55, 105] width 97 height 17
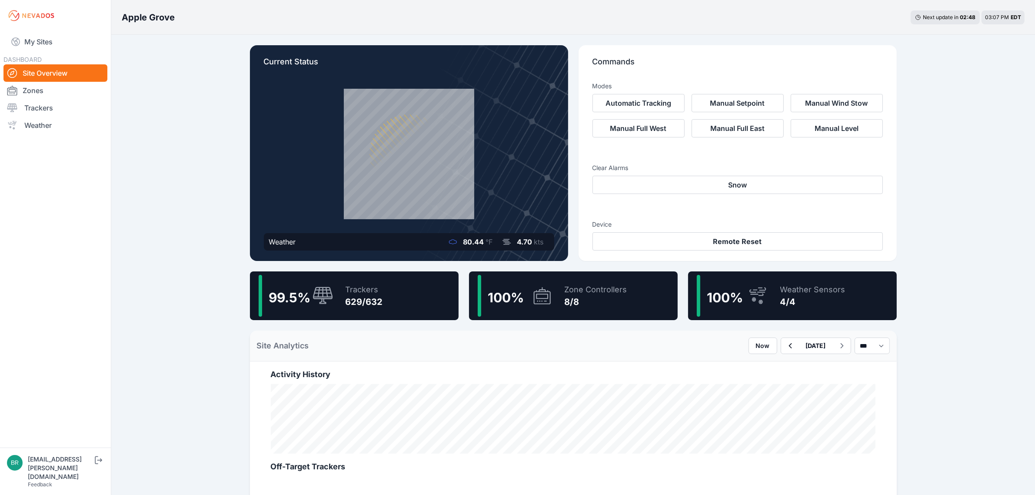
click at [396, 301] on div "99.5 % Trackers 629/632" at bounding box center [354, 295] width 209 height 49
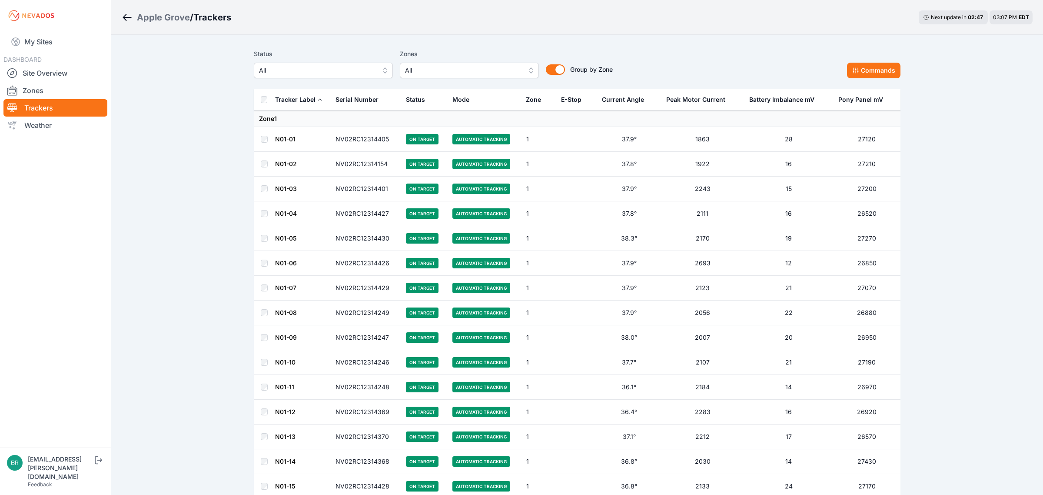
click at [302, 74] on span "All" at bounding box center [317, 70] width 116 height 10
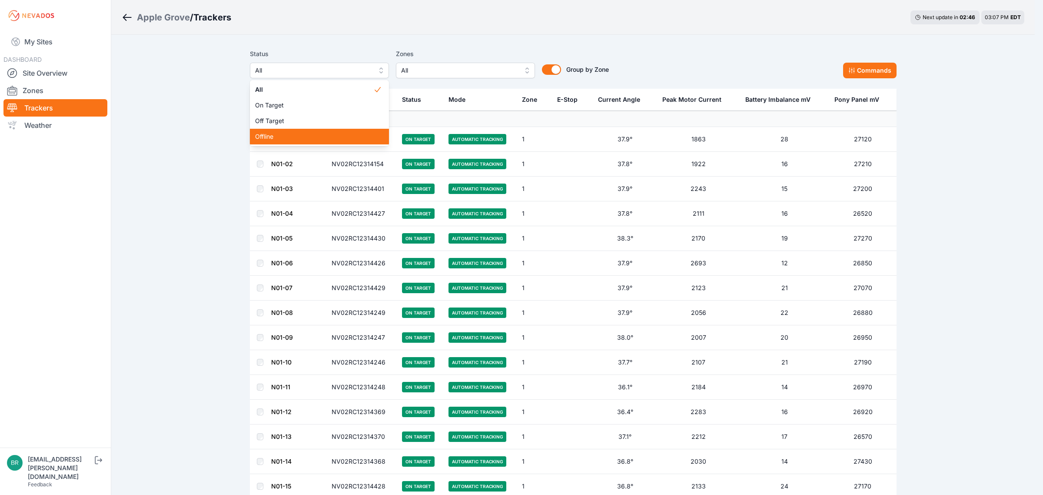
click at [279, 141] on div "Offline" at bounding box center [319, 137] width 139 height 16
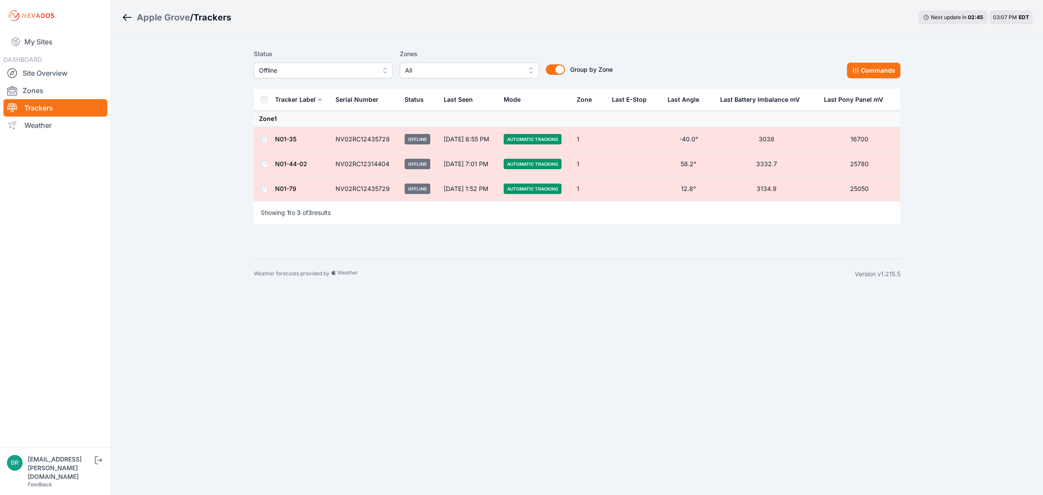
click at [298, 70] on span "Offline" at bounding box center [317, 70] width 116 height 10
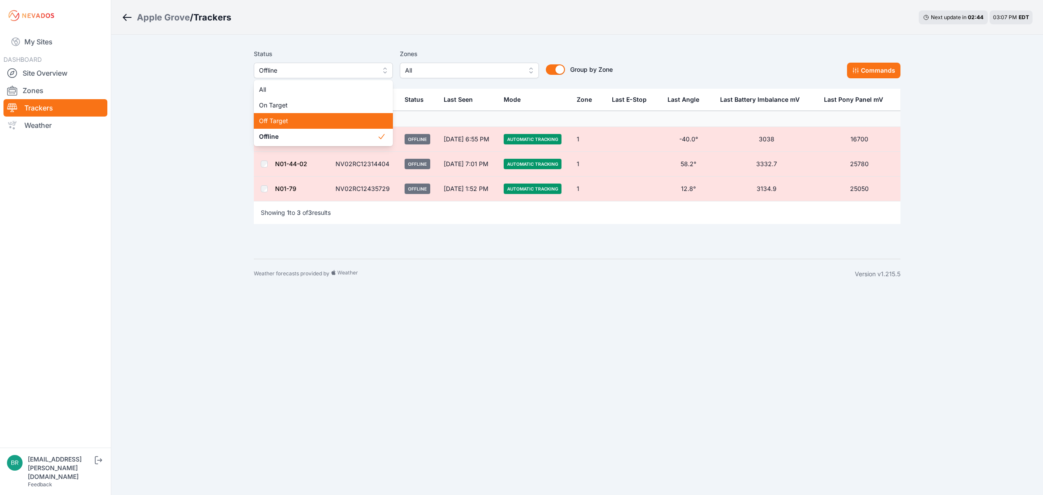
click at [294, 120] on span "Off Target" at bounding box center [318, 120] width 118 height 9
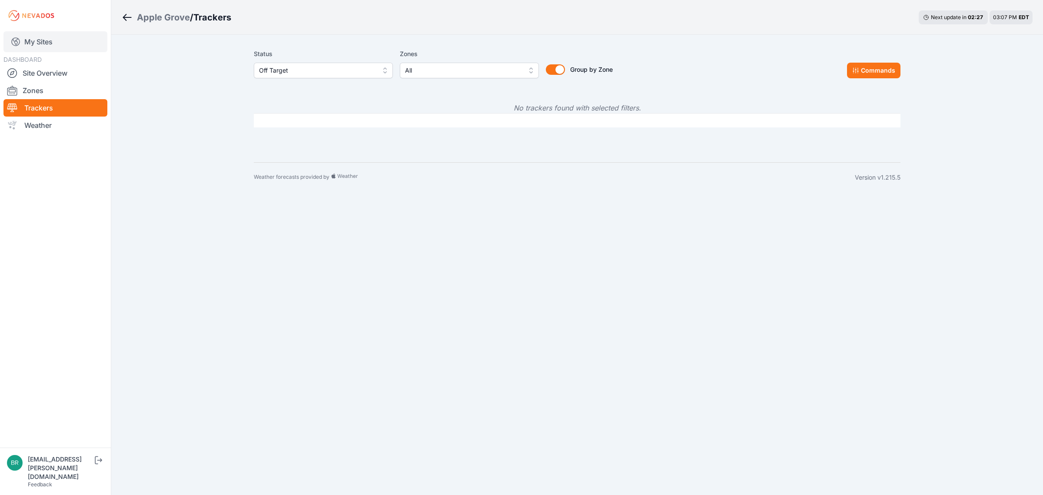
click at [54, 42] on link "My Sites" at bounding box center [55, 41] width 104 height 21
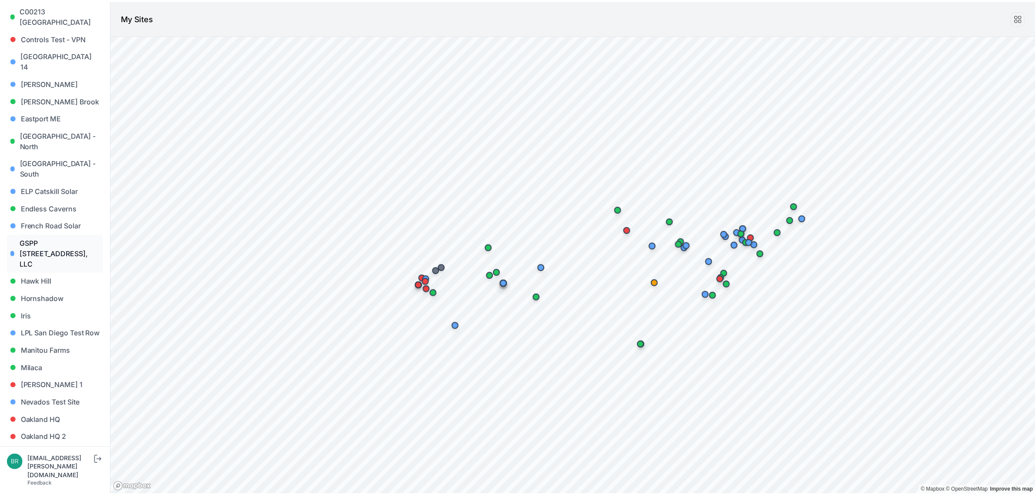
scroll to position [252, 0]
click at [55, 200] on link "Endless Caverns" at bounding box center [55, 208] width 97 height 17
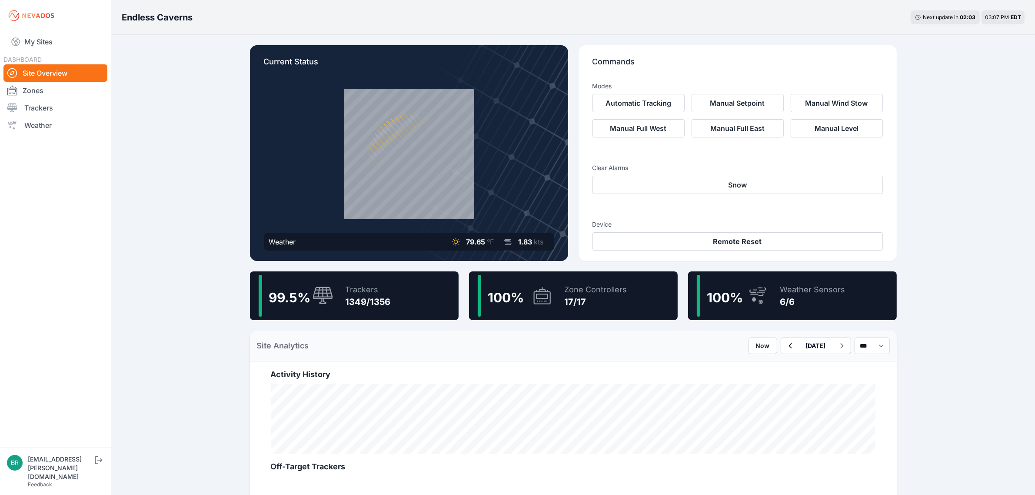
click at [416, 303] on div "99.5 % Trackers 1349/1356" at bounding box center [354, 295] width 209 height 49
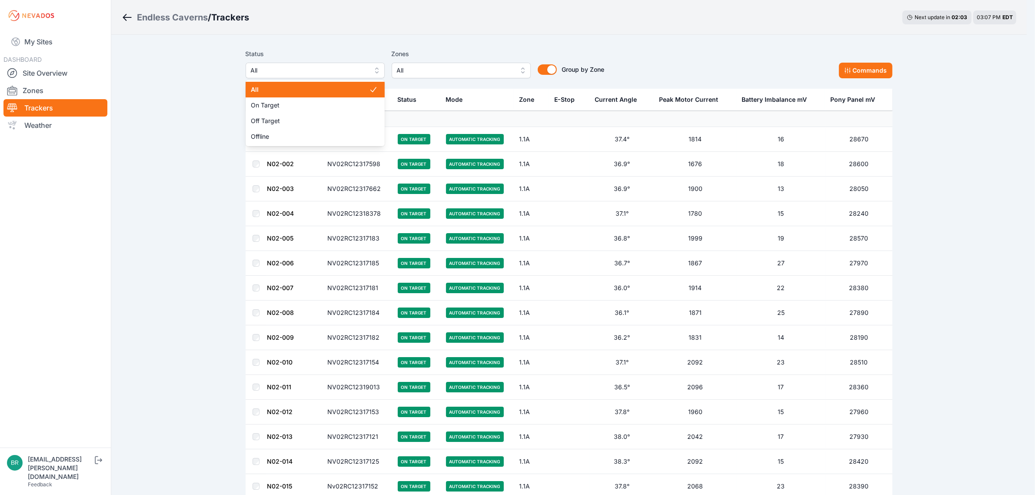
click at [359, 77] on button "All" at bounding box center [315, 71] width 139 height 16
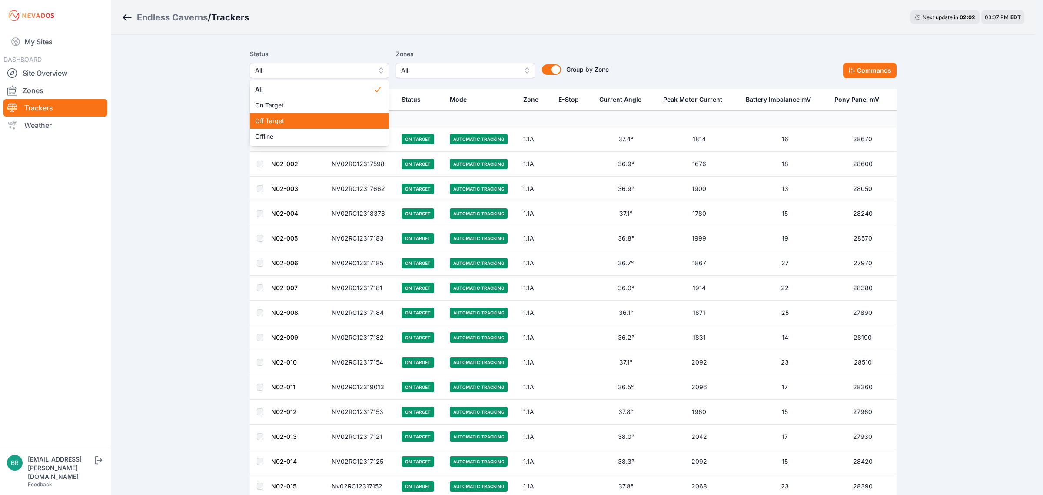
click at [300, 126] on div "Off Target" at bounding box center [319, 121] width 139 height 16
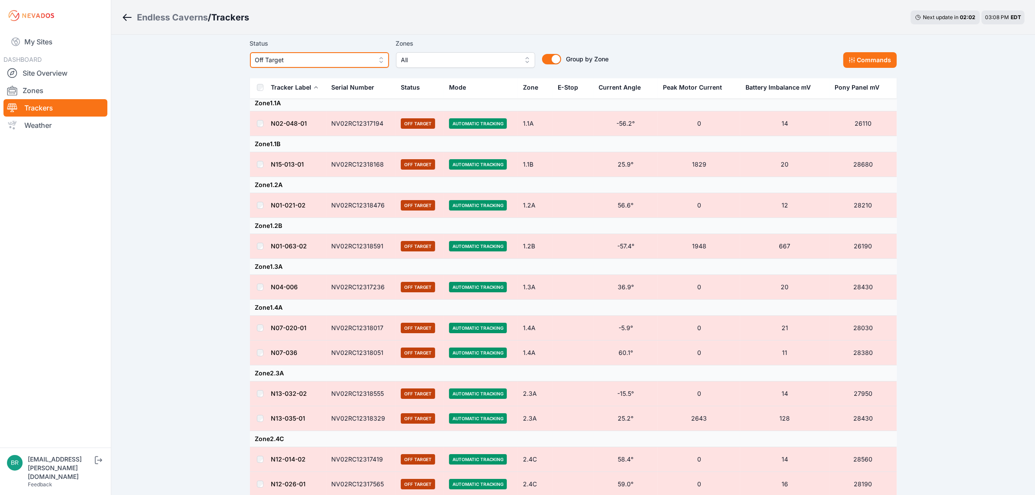
scroll to position [106, 0]
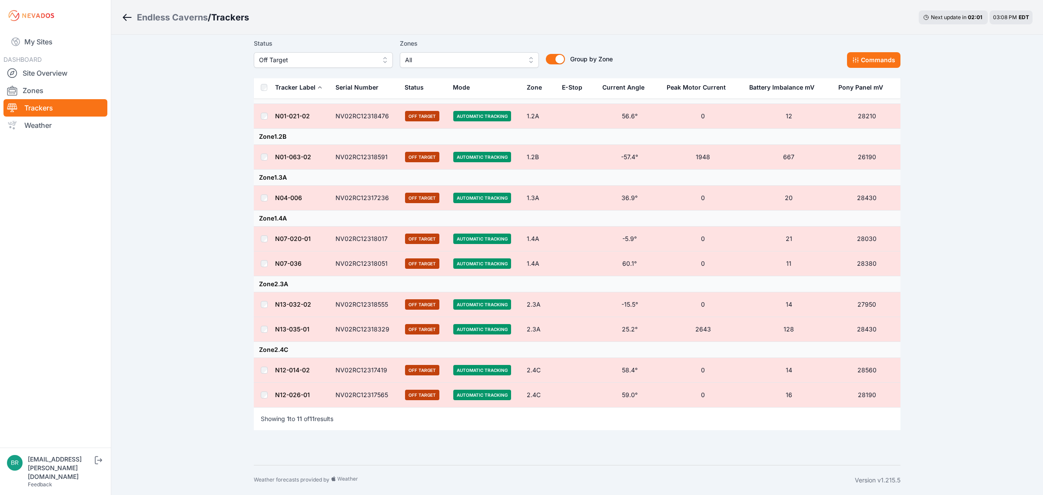
click at [320, 67] on button "Off Target" at bounding box center [323, 60] width 139 height 16
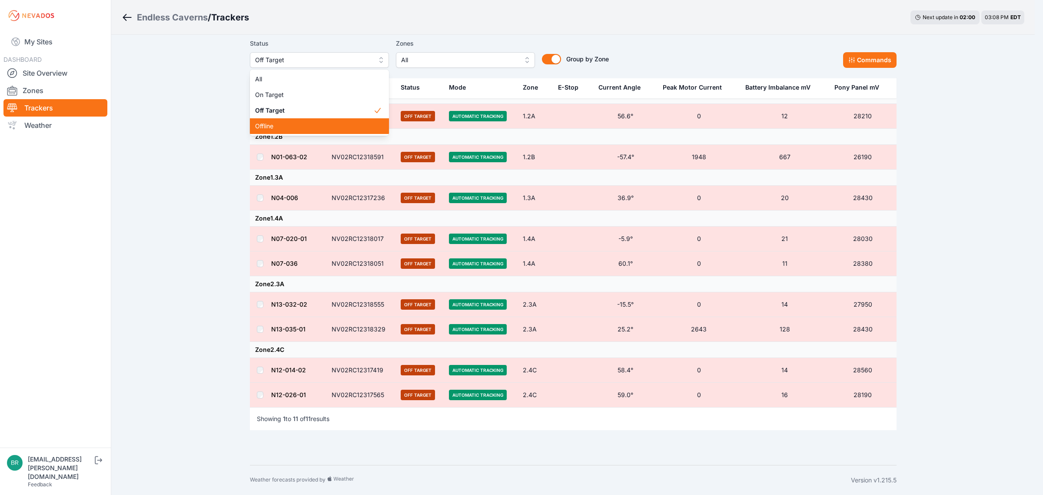
click at [286, 126] on span "Offline" at bounding box center [314, 126] width 118 height 9
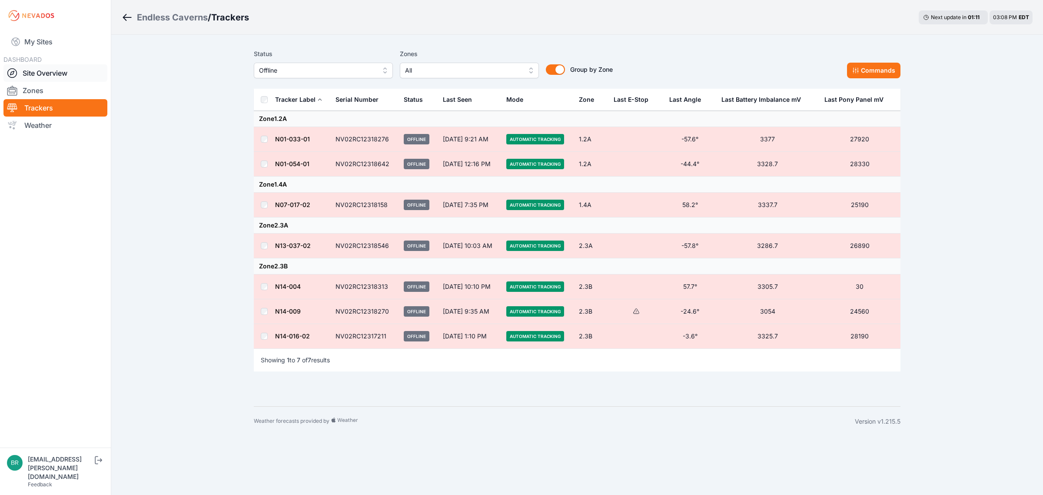
click at [33, 70] on link "Site Overview" at bounding box center [55, 72] width 104 height 17
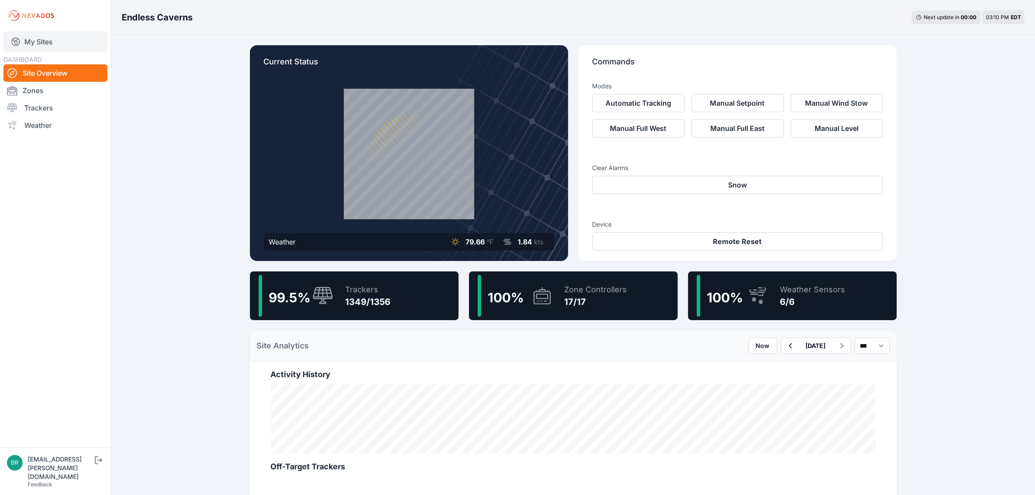
click at [64, 46] on link "My Sites" at bounding box center [55, 41] width 104 height 21
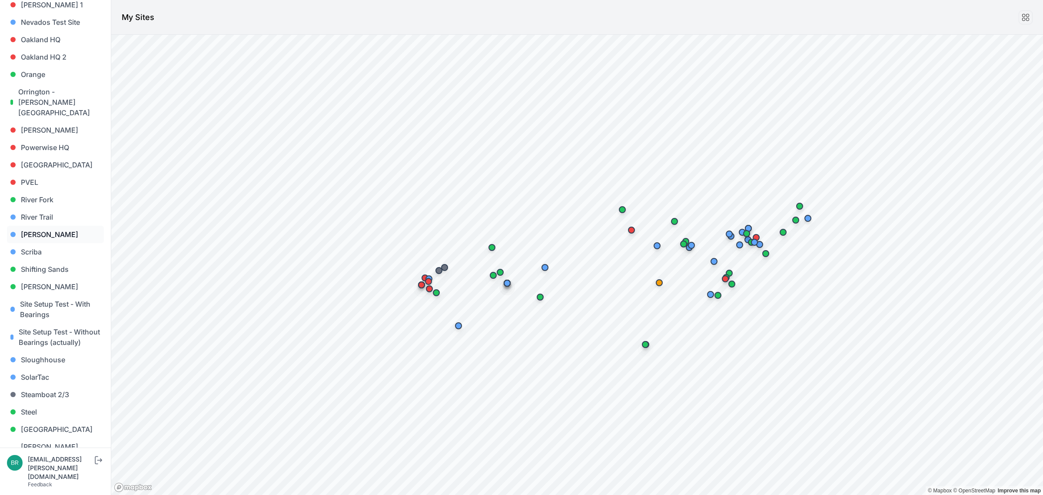
scroll to position [632, 0]
click at [44, 209] on link "River Trail" at bounding box center [55, 217] width 97 height 17
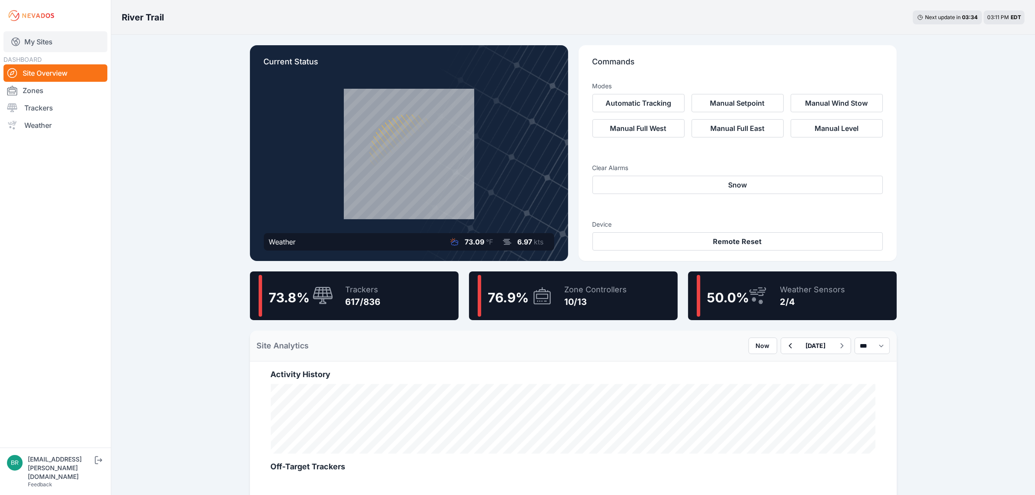
click at [93, 33] on link "My Sites" at bounding box center [55, 41] width 104 height 21
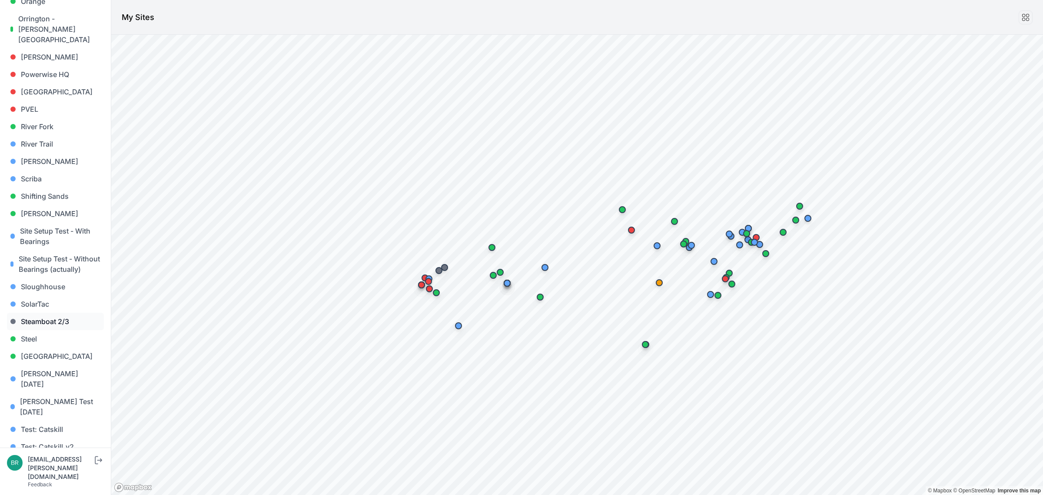
scroll to position [741, 0]
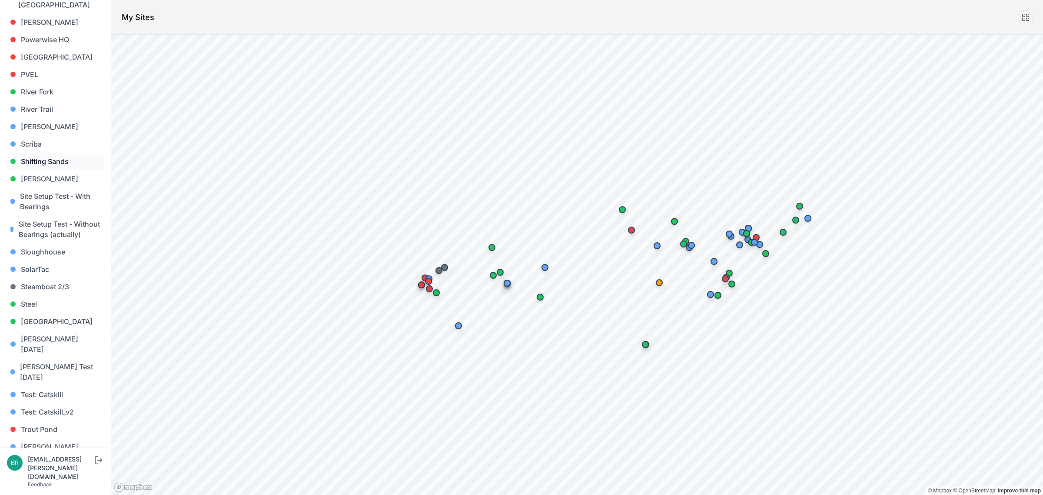
click at [62, 153] on link "Shifting Sands" at bounding box center [55, 161] width 97 height 17
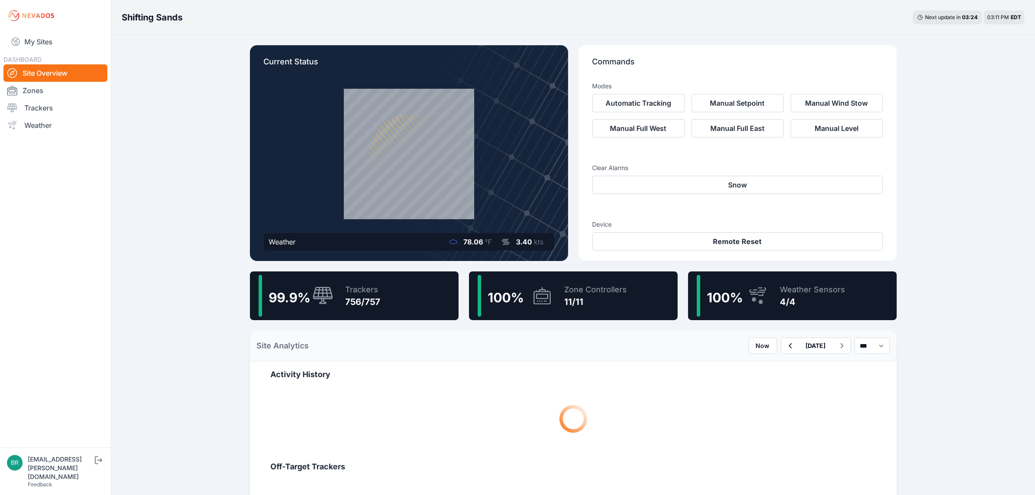
click at [393, 294] on div "99.9 % Trackers 756/757" at bounding box center [354, 295] width 209 height 49
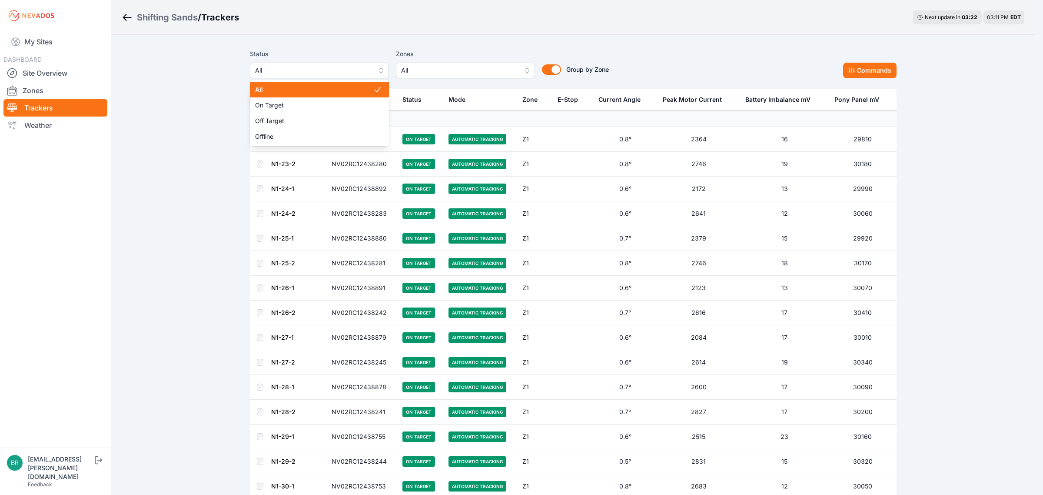
click at [333, 75] on span "All" at bounding box center [313, 70] width 116 height 10
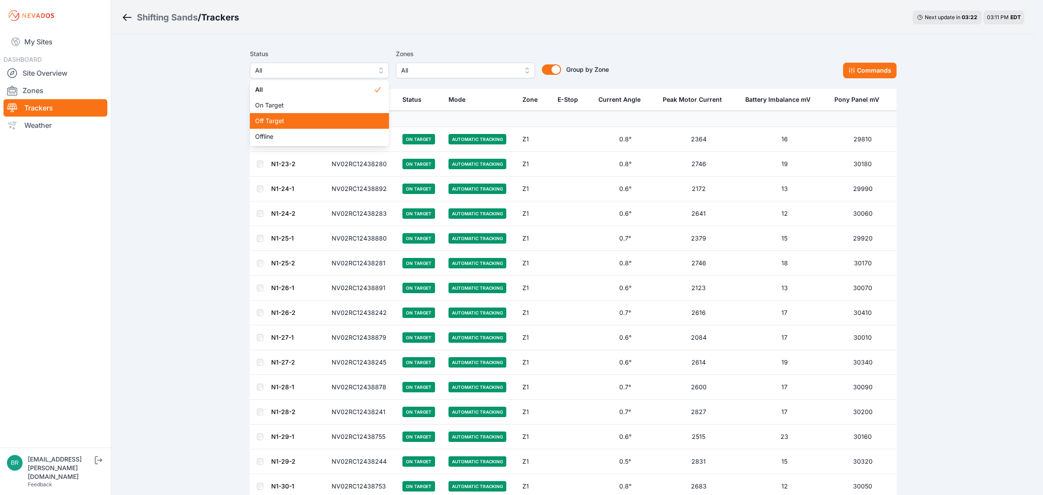
click at [255, 119] on span "Off Target" at bounding box center [314, 120] width 118 height 9
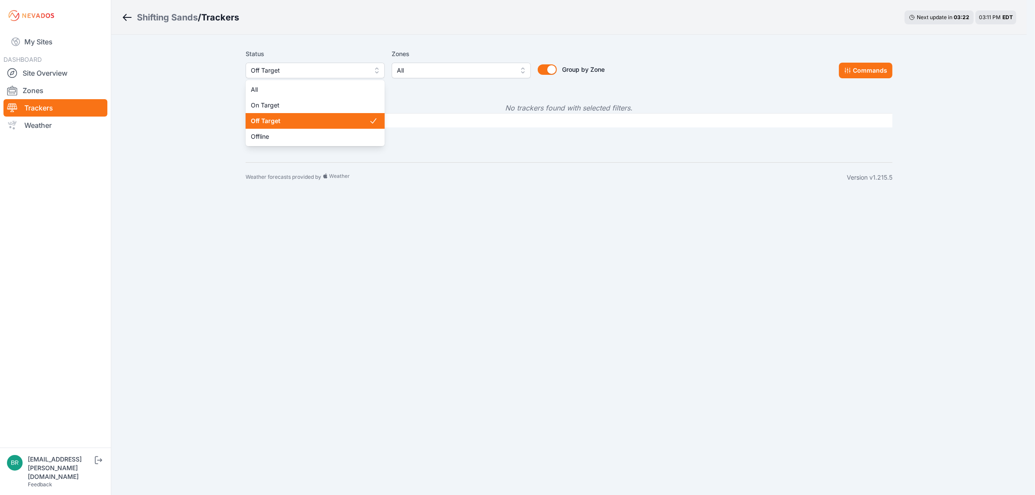
click at [306, 70] on span "Off Target" at bounding box center [309, 70] width 116 height 10
click at [283, 135] on span "Offline" at bounding box center [314, 136] width 118 height 9
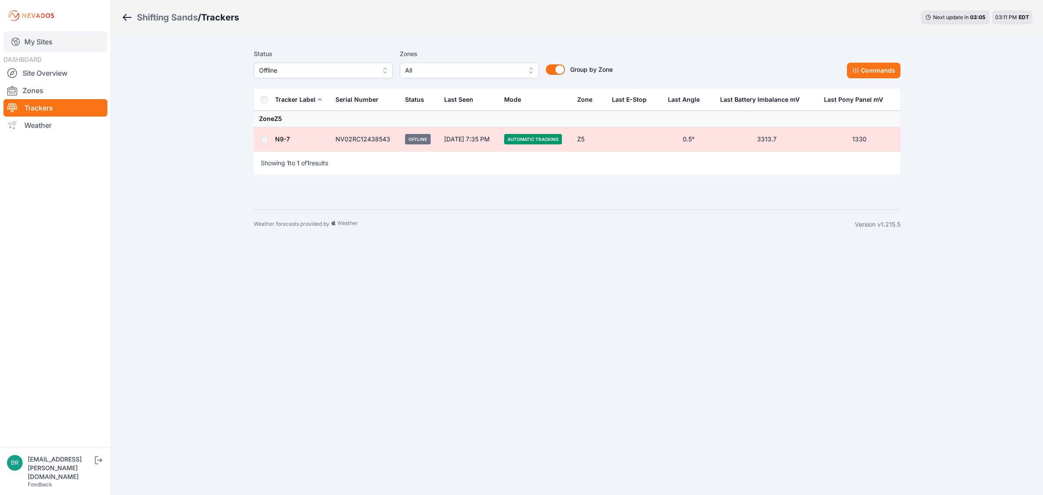
click at [34, 40] on link "My Sites" at bounding box center [55, 41] width 104 height 21
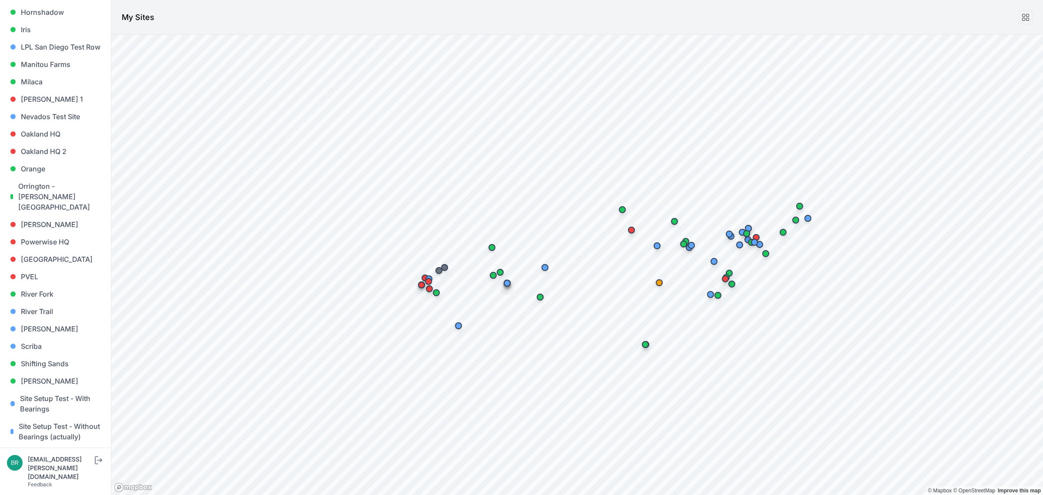
scroll to position [741, 0]
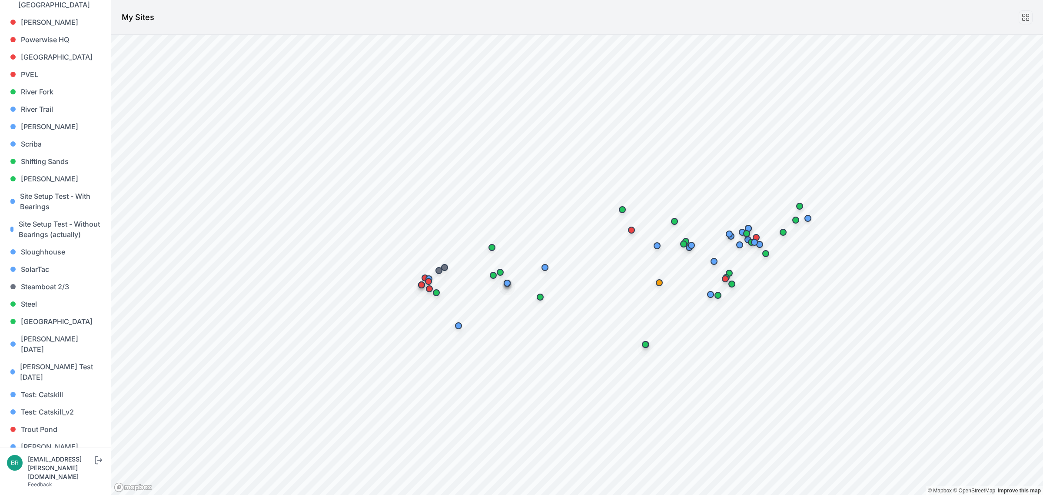
click at [50, 472] on link "[PERSON_NAME] [PERSON_NAME]" at bounding box center [55, 486] width 97 height 28
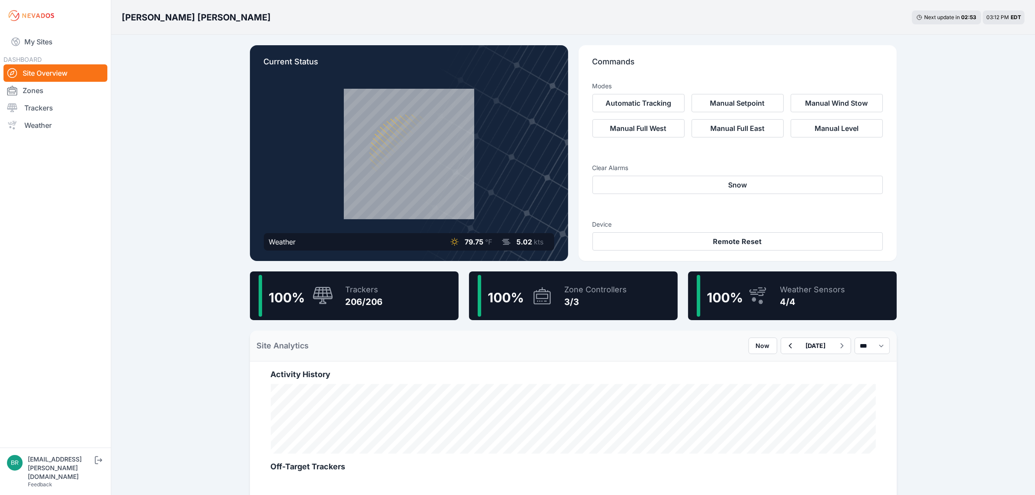
click at [376, 296] on div "206/206" at bounding box center [364, 302] width 37 height 12
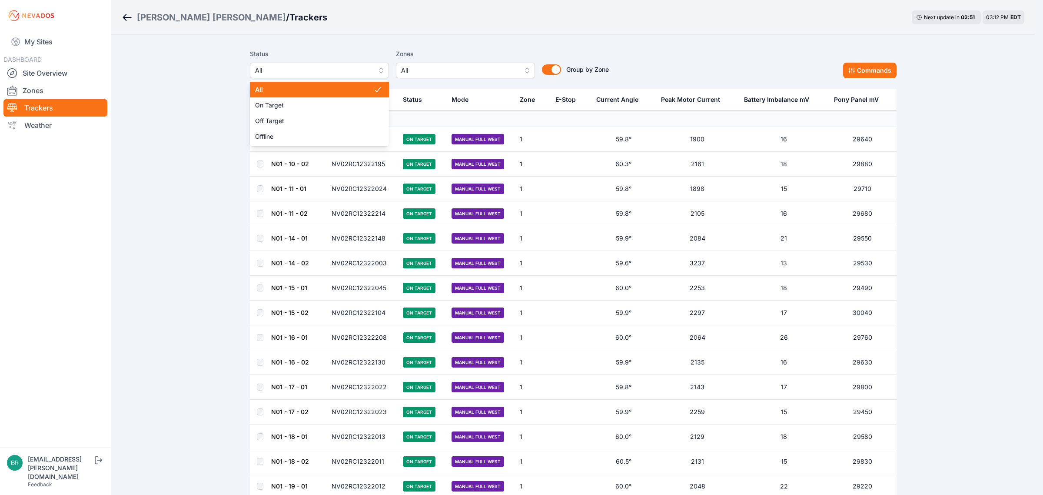
click at [340, 70] on span "All" at bounding box center [313, 70] width 116 height 10
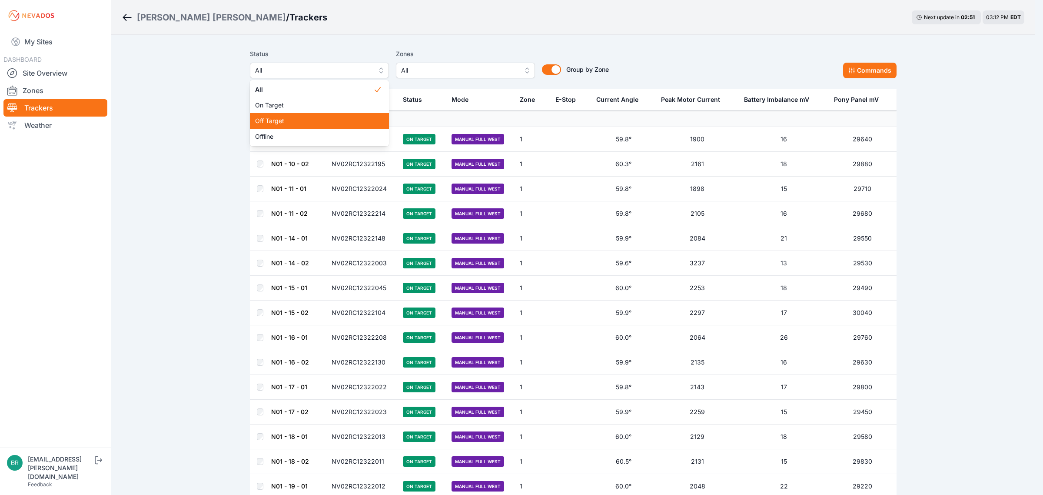
click at [325, 119] on span "Off Target" at bounding box center [314, 120] width 118 height 9
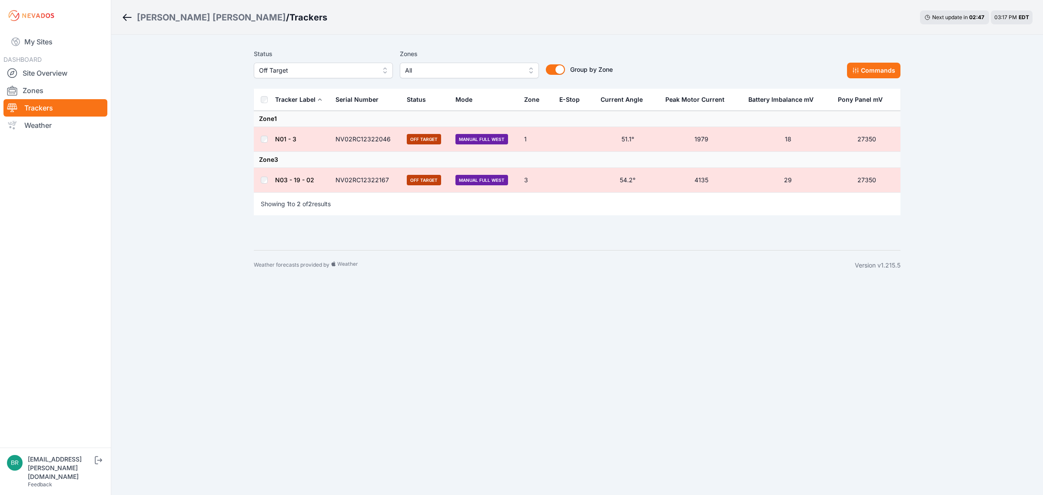
click at [288, 142] on link "N01 - 3" at bounding box center [285, 138] width 21 height 7
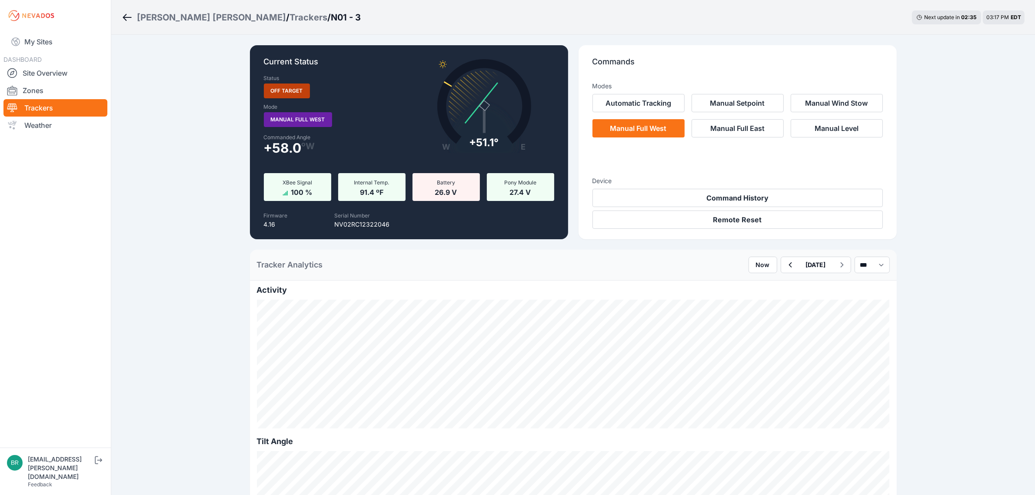
click at [289, 18] on div "Trackers" at bounding box center [308, 17] width 38 height 12
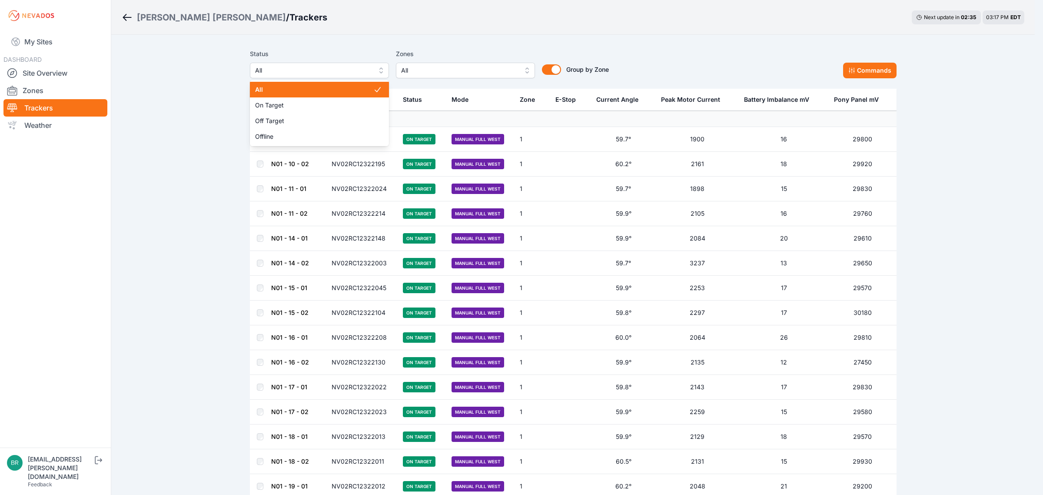
click at [296, 63] on button "All" at bounding box center [319, 71] width 139 height 16
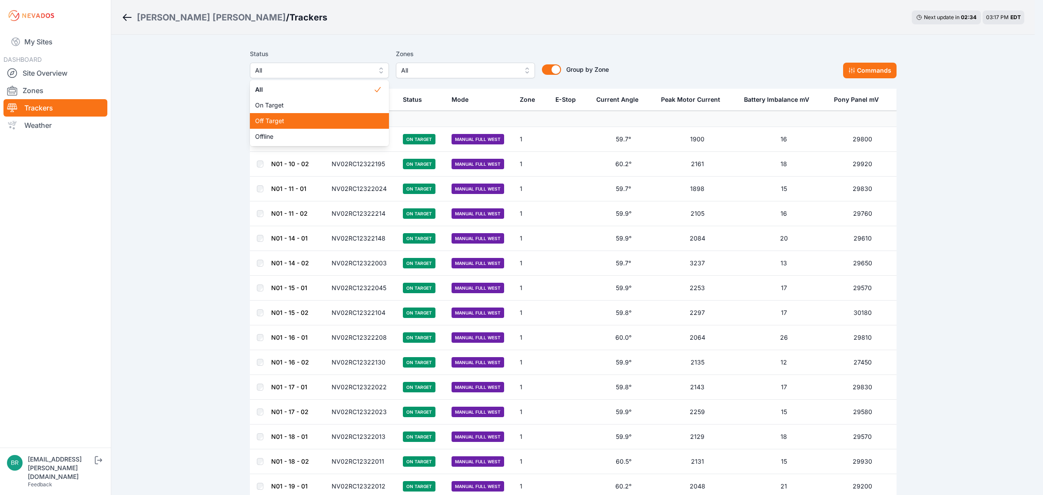
click at [283, 117] on span "Off Target" at bounding box center [314, 120] width 118 height 9
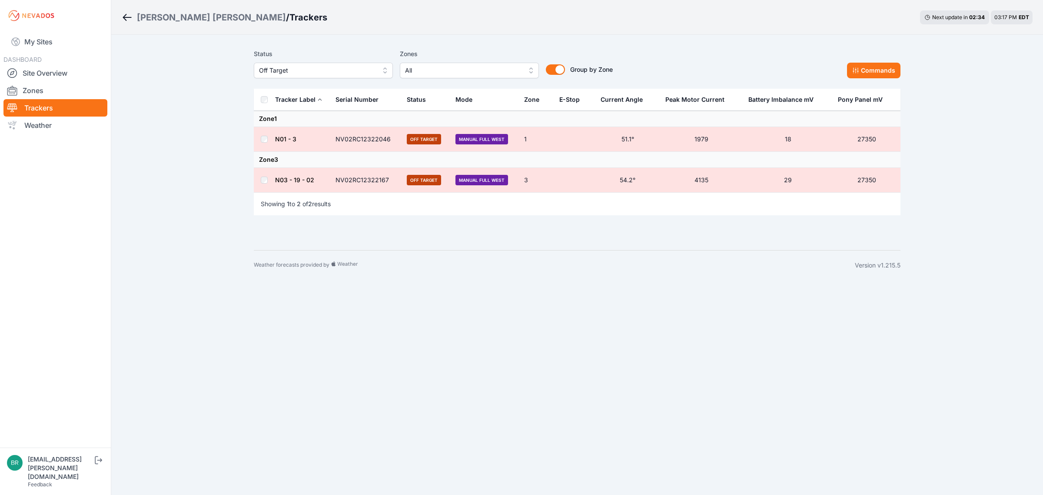
click at [293, 177] on link "N03 - 19 - 02" at bounding box center [294, 179] width 39 height 7
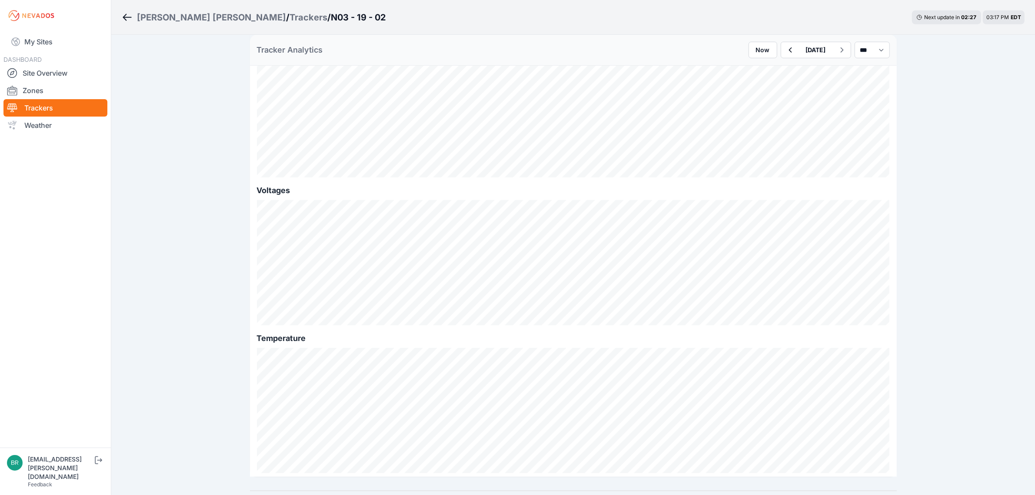
scroll to position [868, 0]
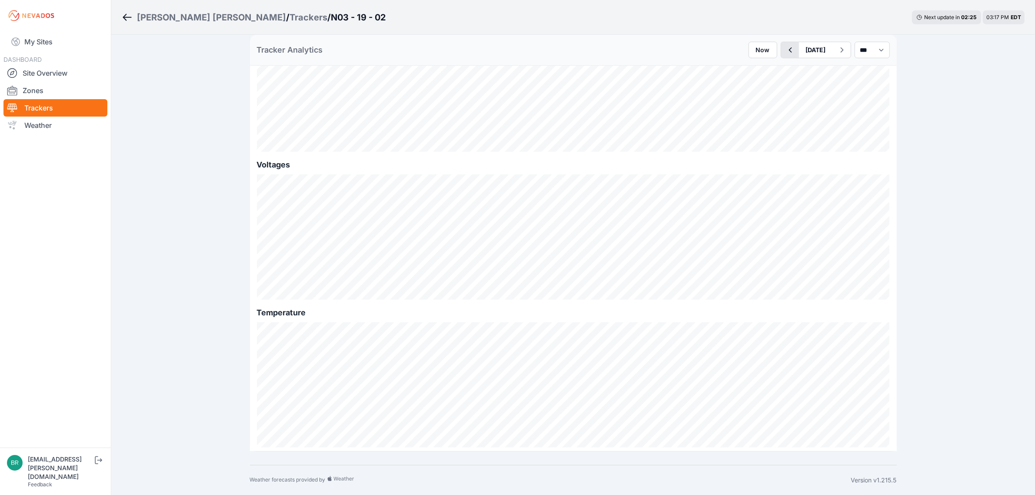
click at [781, 57] on button "button" at bounding box center [790, 50] width 18 height 16
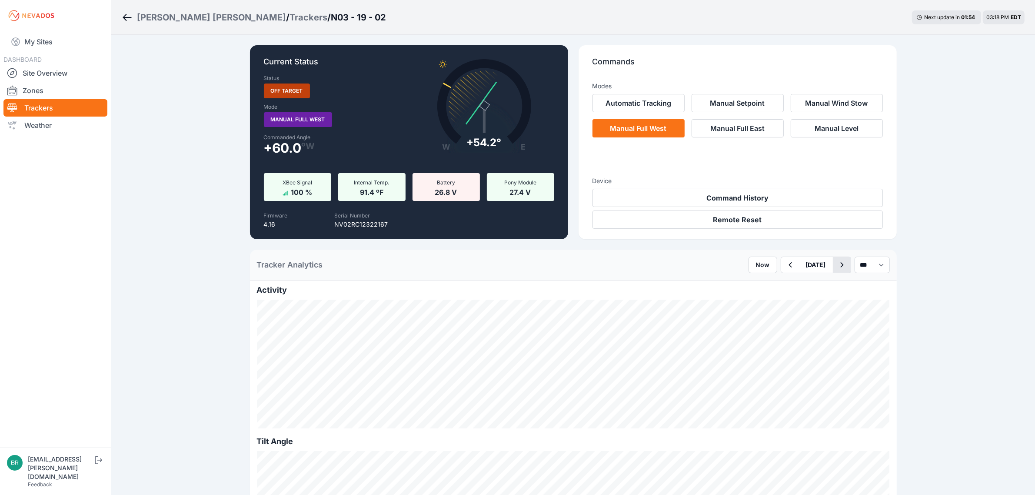
click at [836, 269] on icon "button" at bounding box center [841, 264] width 11 height 10
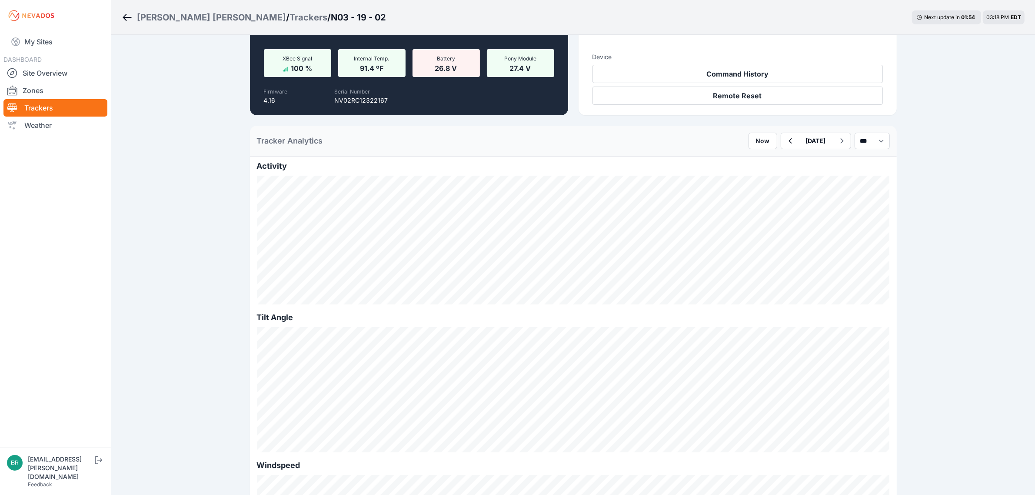
scroll to position [163, 0]
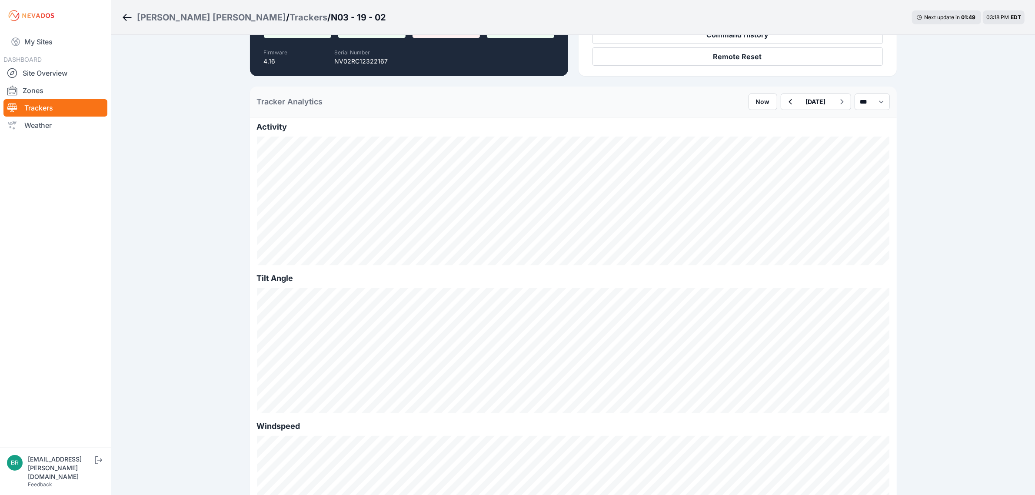
click at [289, 16] on div "Trackers" at bounding box center [308, 17] width 38 height 12
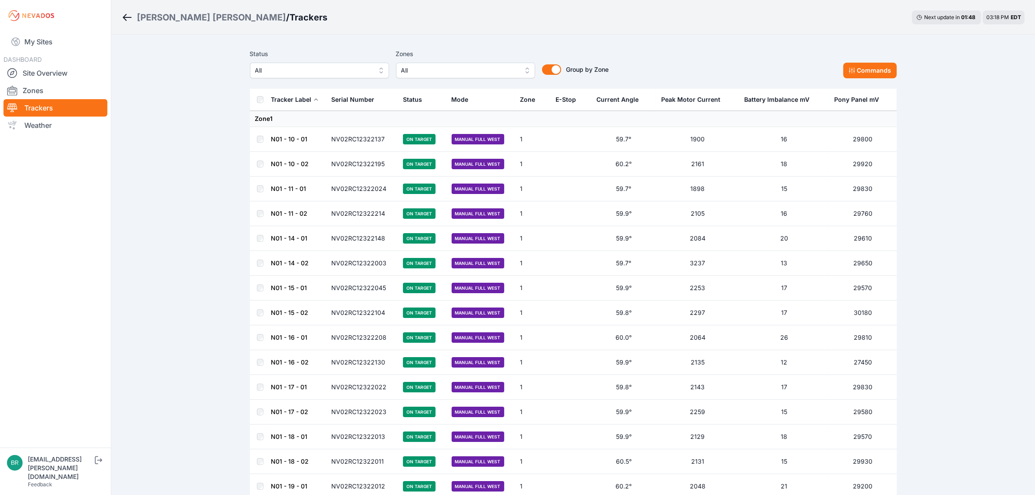
click at [327, 72] on span "All" at bounding box center [313, 70] width 116 height 10
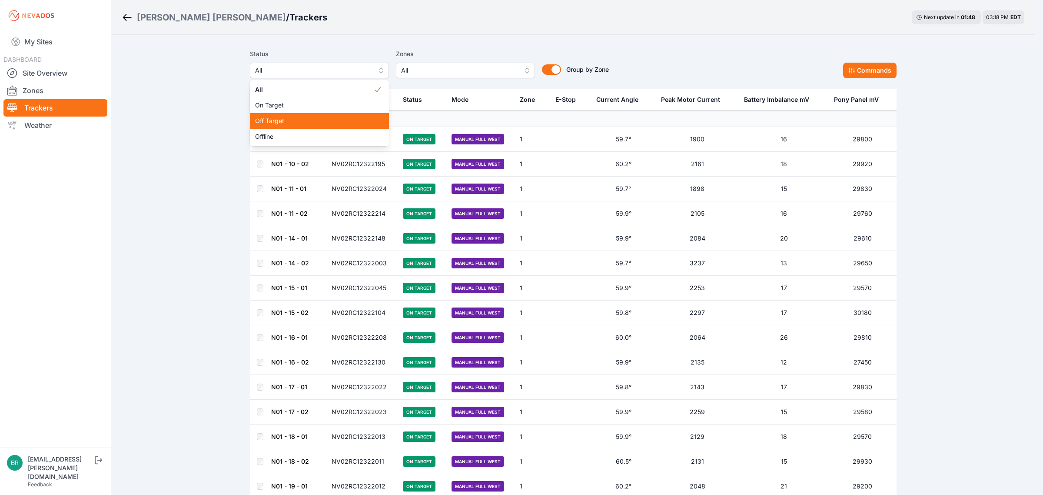
click at [289, 127] on div "Off Target" at bounding box center [319, 121] width 139 height 16
